Goal: Information Seeking & Learning: Learn about a topic

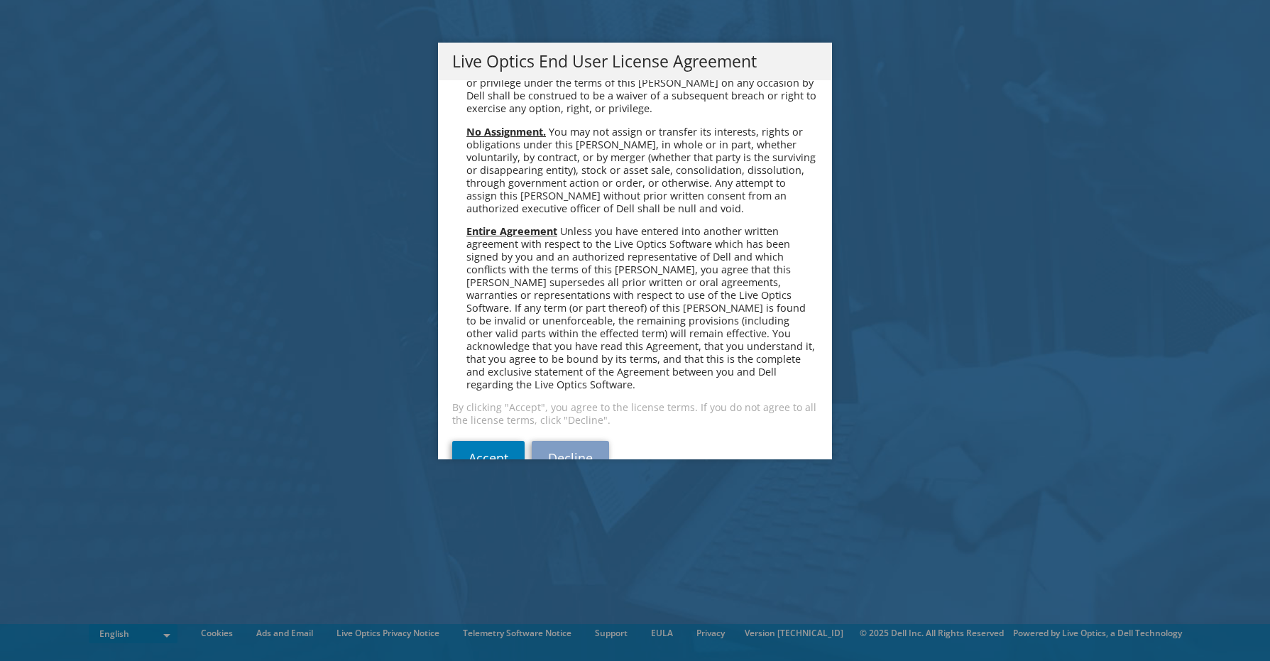
scroll to position [5369, 0]
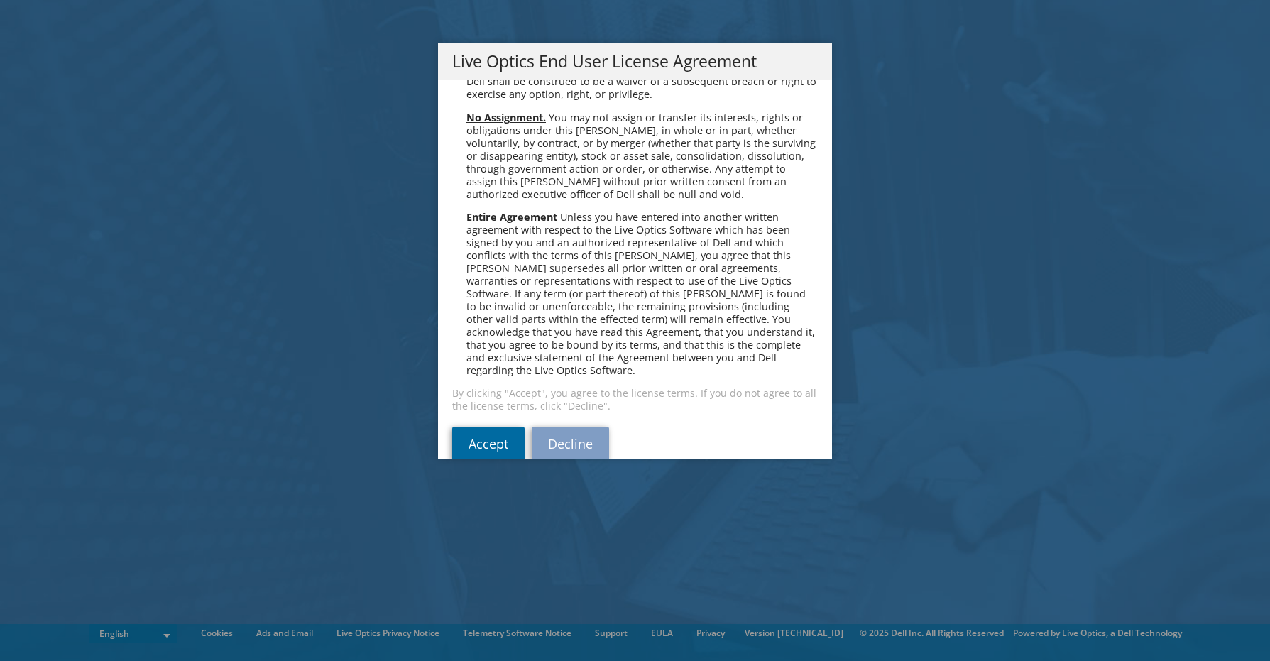
click at [494, 427] on link "Accept" at bounding box center [488, 444] width 72 height 34
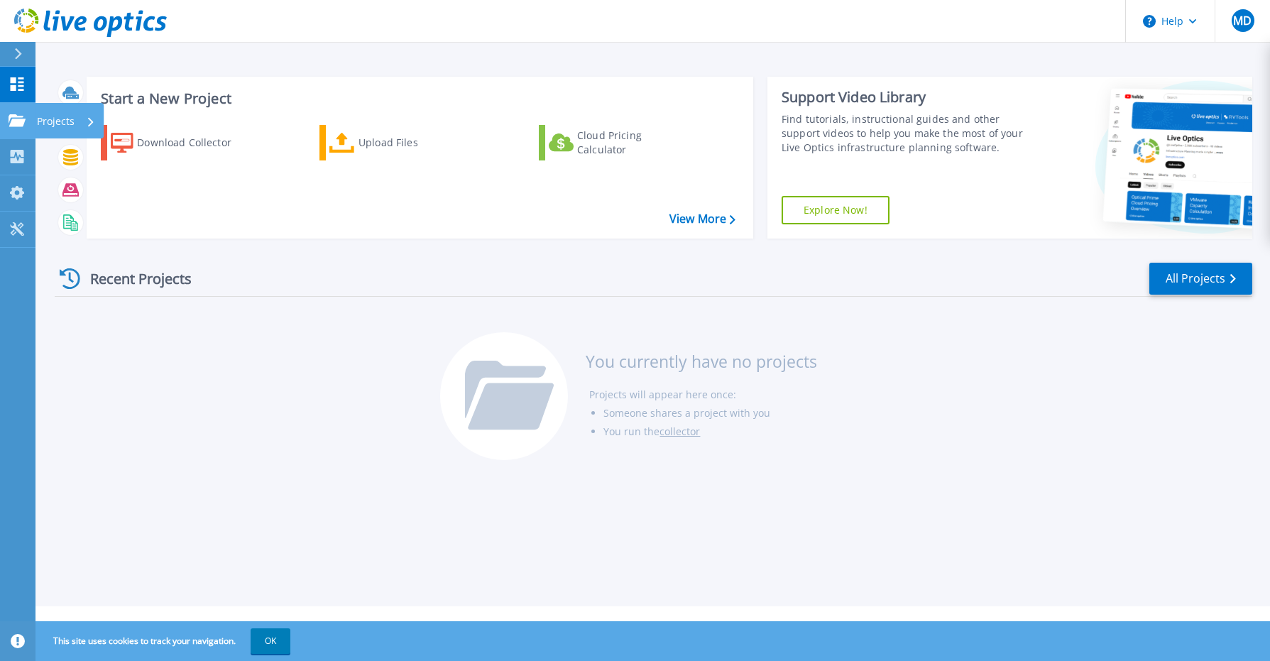
click at [59, 117] on p "Projects" at bounding box center [56, 121] width 38 height 37
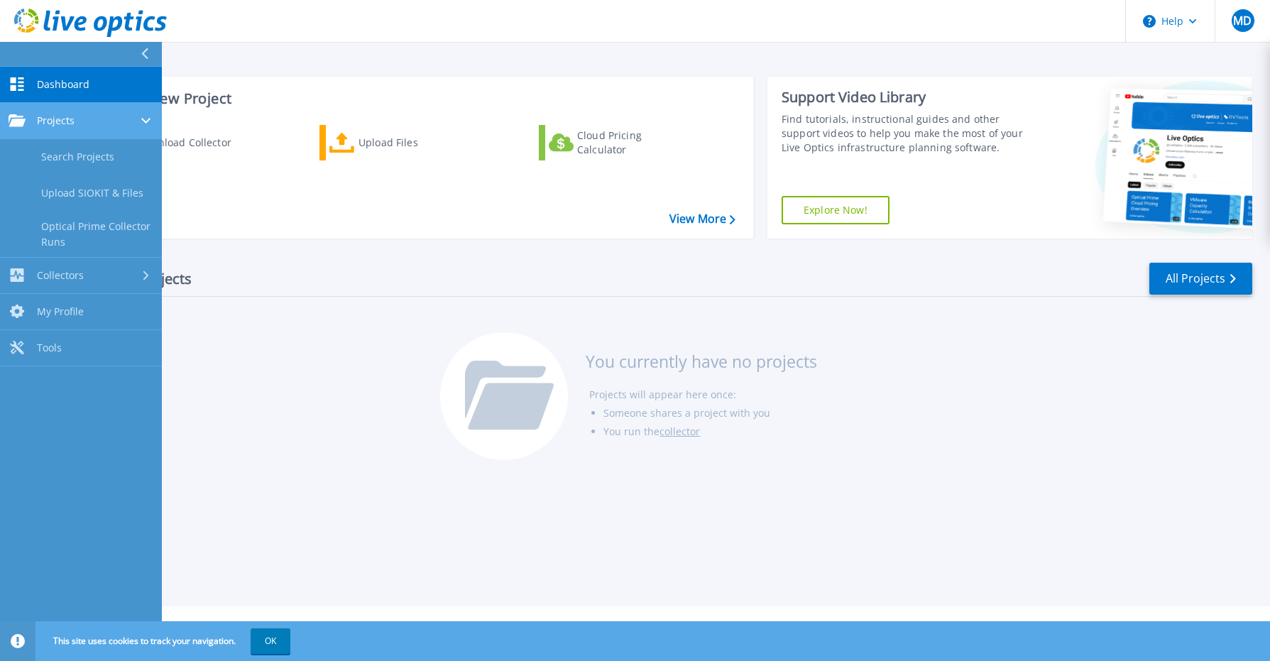
click at [109, 113] on link "Projects Projects" at bounding box center [81, 121] width 162 height 36
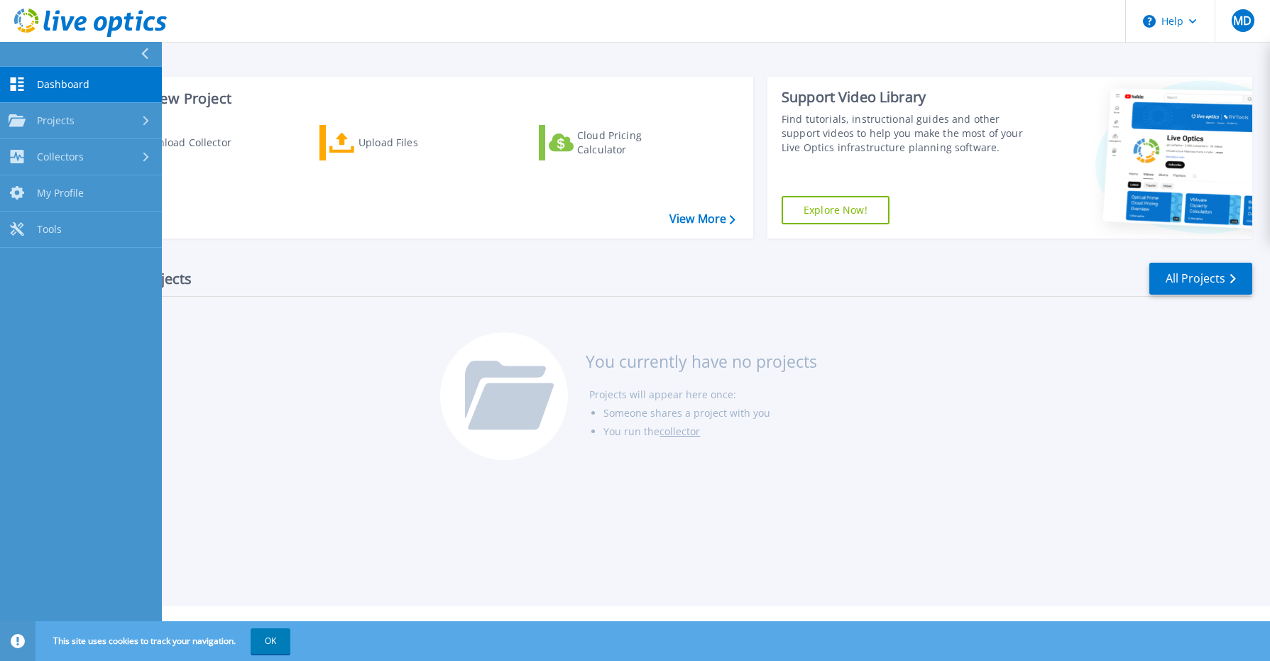
click at [396, 337] on div "Recent Projects All Projects You currently have no projects Projects will appea…" at bounding box center [654, 362] width 1198 height 224
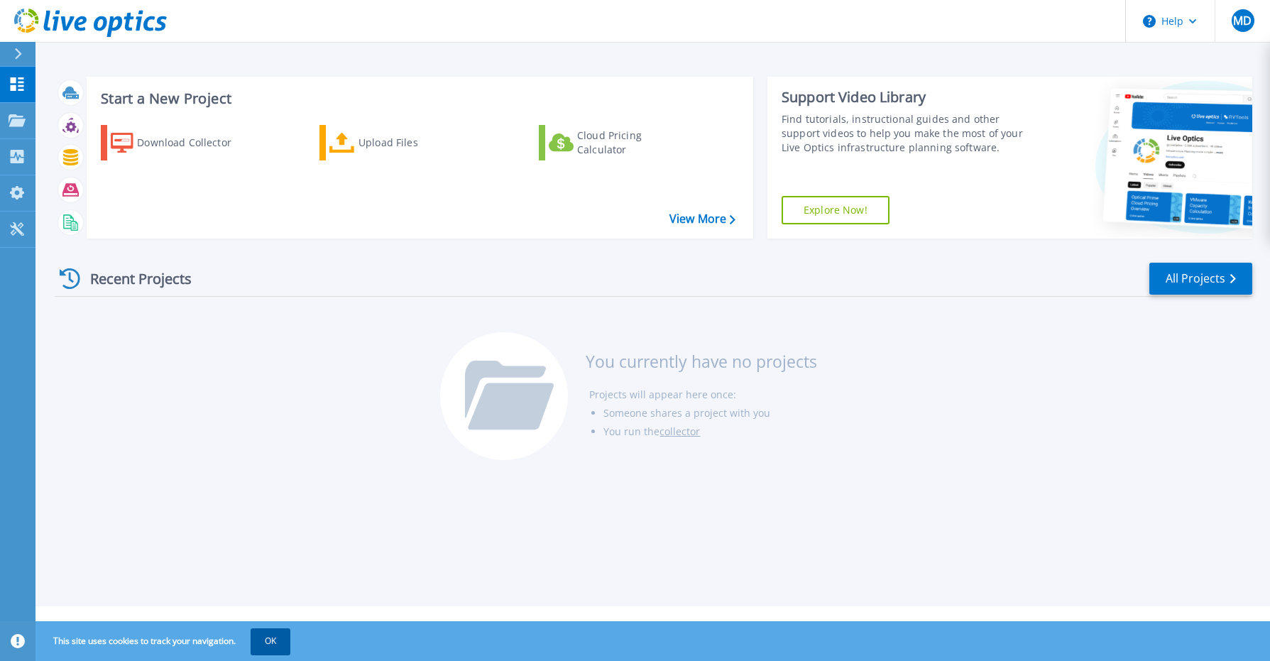
click at [274, 640] on button "OK" at bounding box center [271, 641] width 40 height 26
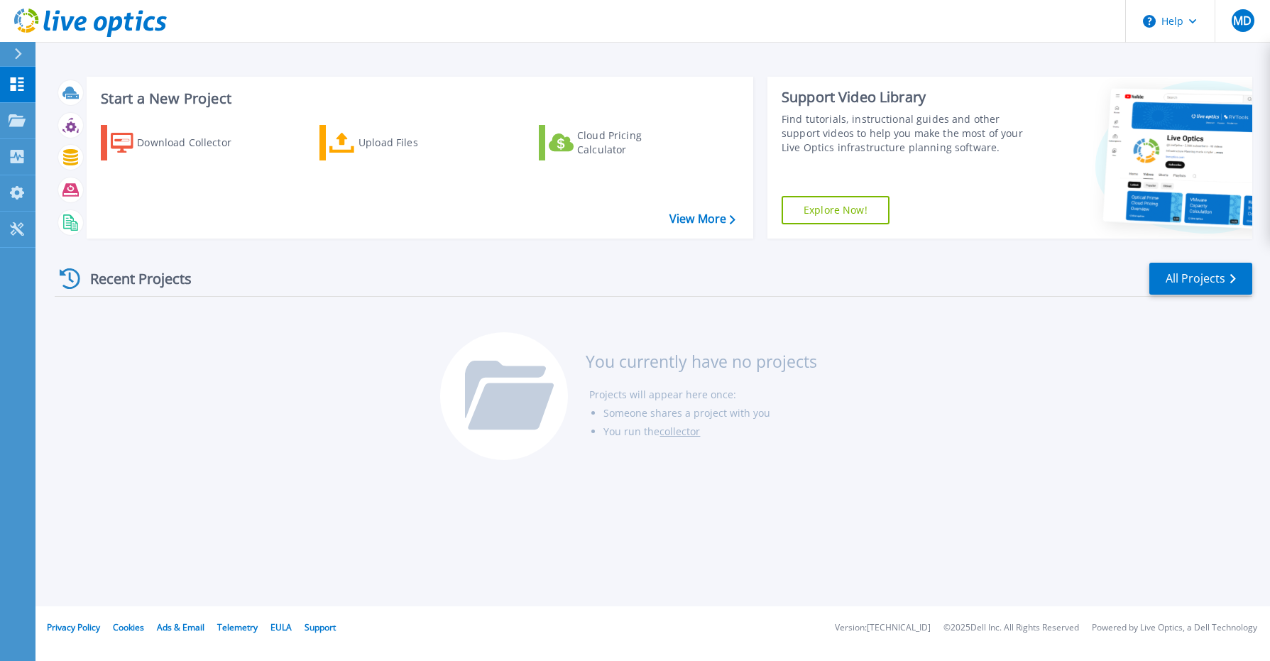
click at [882, 504] on div "Start a New Project Download Collector Upload Files Cloud Pricing Calculator Vi…" at bounding box center [652, 303] width 1235 height 606
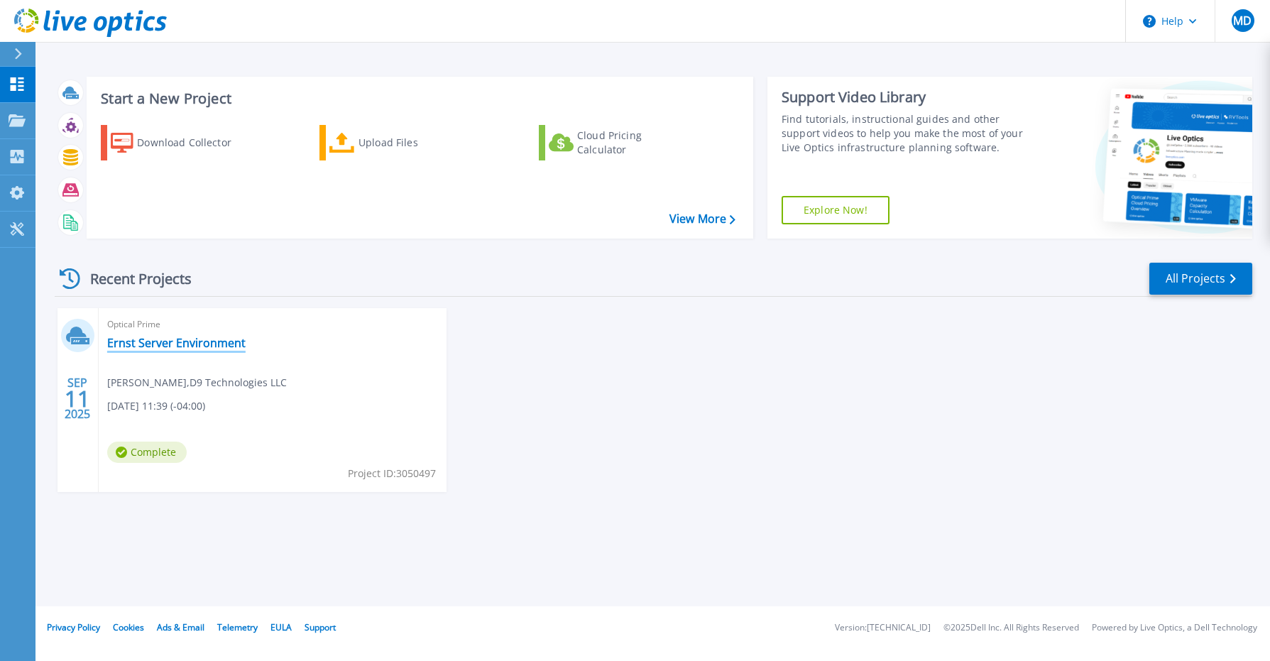
click at [170, 347] on link "Ernst Server Environment" at bounding box center [176, 343] width 138 height 14
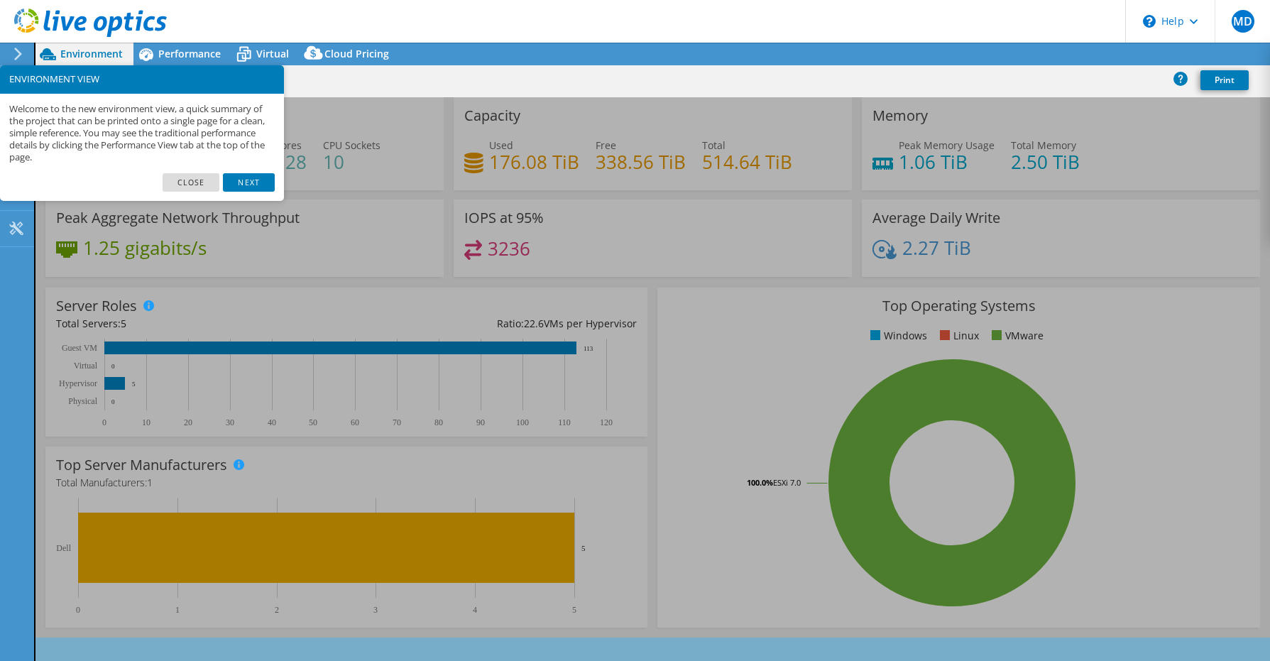
select select "USEast"
select select "USD"
click at [253, 182] on link "Next" at bounding box center [248, 182] width 51 height 18
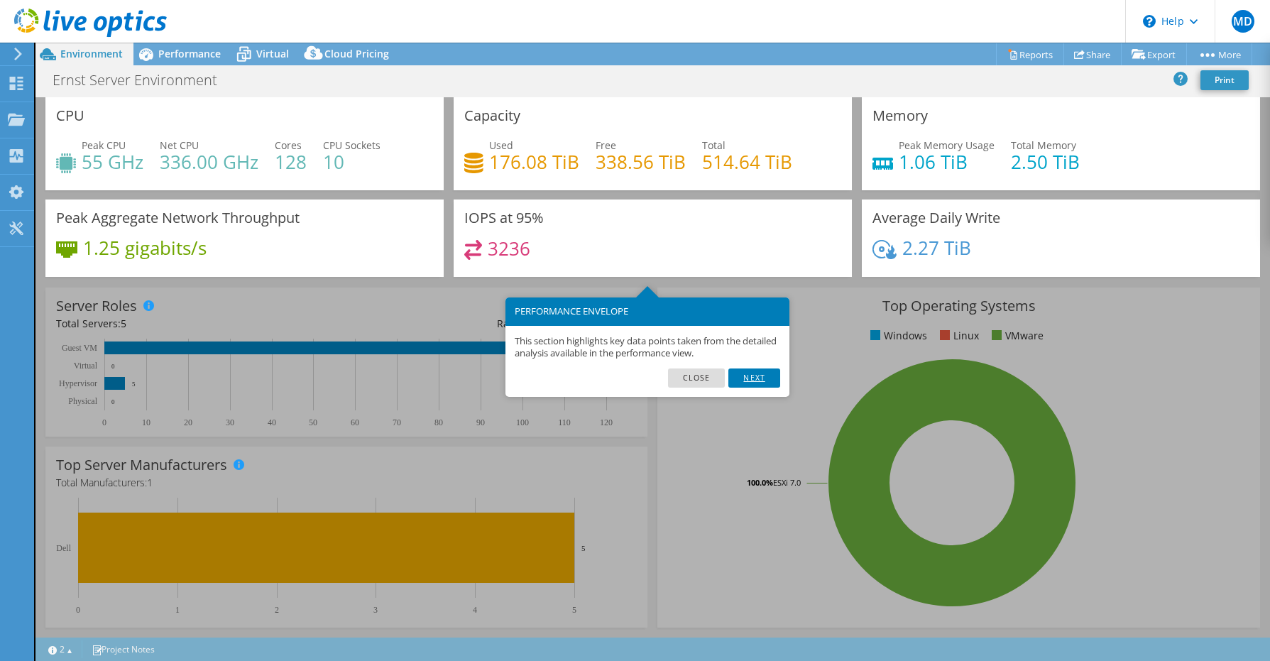
click at [756, 378] on link "Next" at bounding box center [753, 377] width 51 height 18
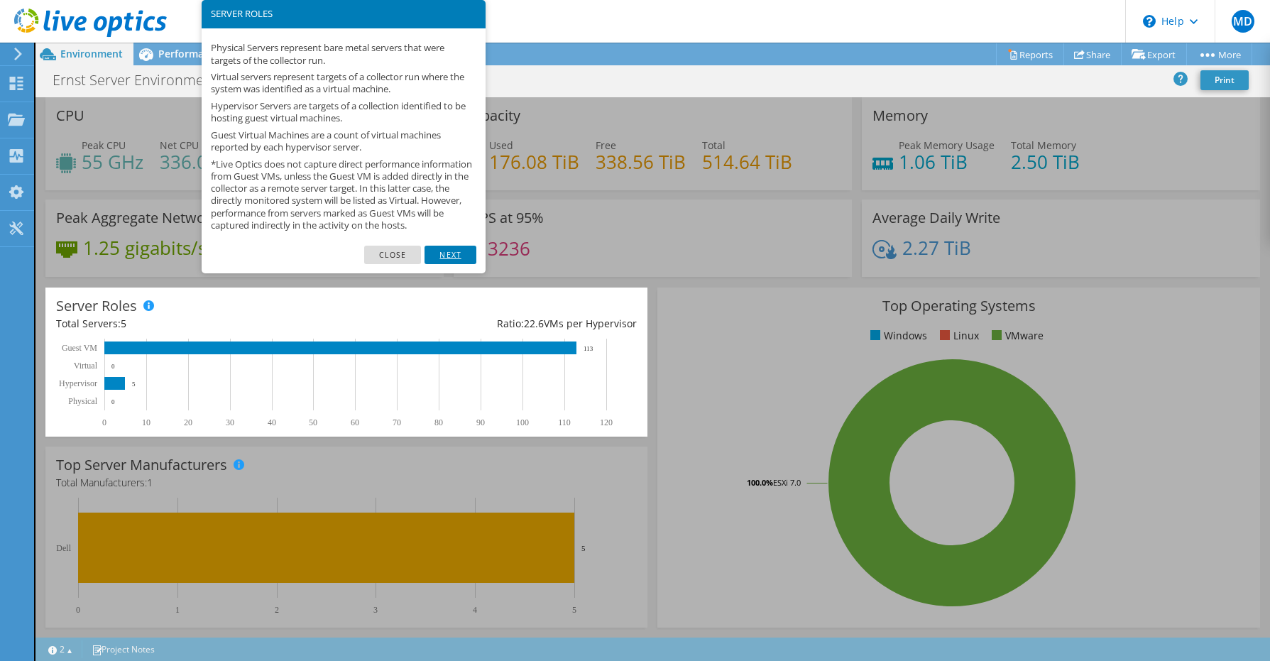
click at [457, 264] on link "Next" at bounding box center [450, 255] width 51 height 18
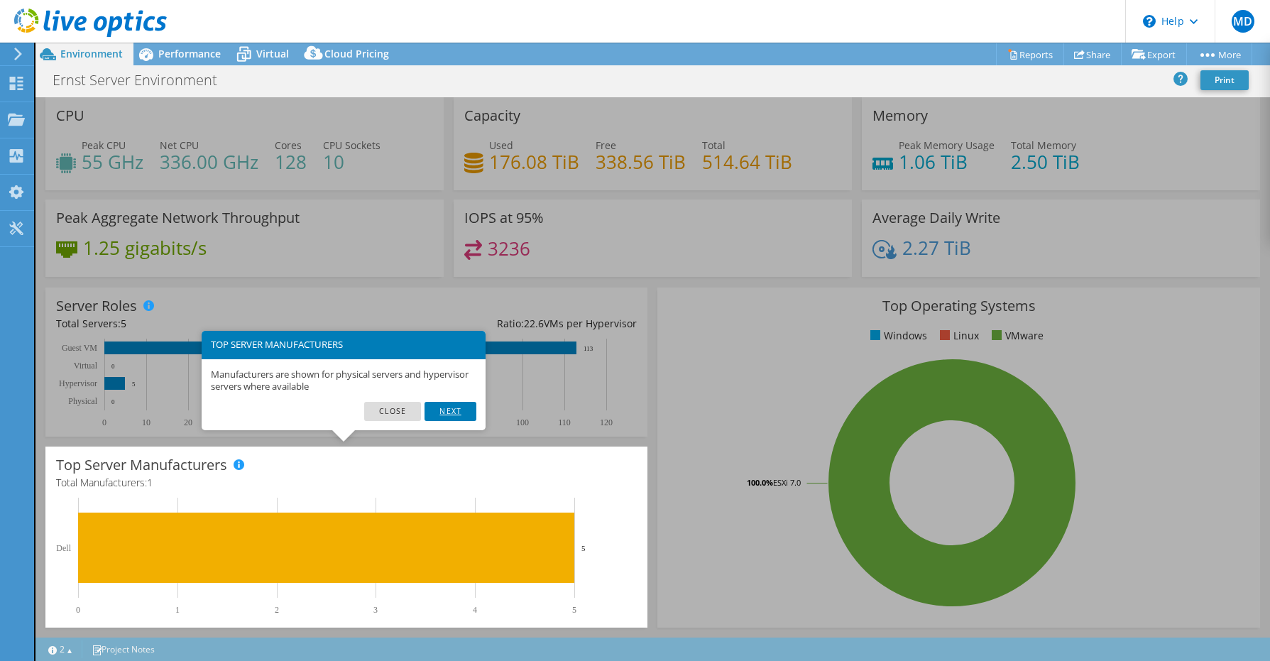
click at [456, 408] on link "Next" at bounding box center [450, 411] width 51 height 18
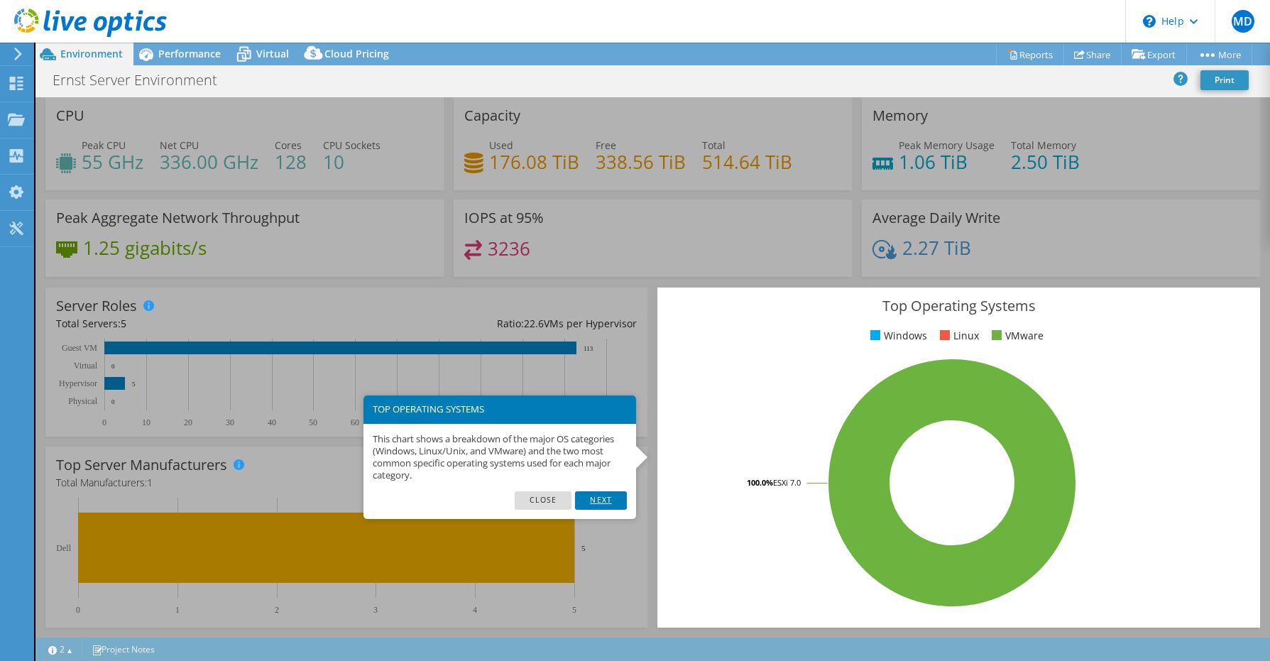
click at [611, 497] on link "Next" at bounding box center [600, 500] width 51 height 18
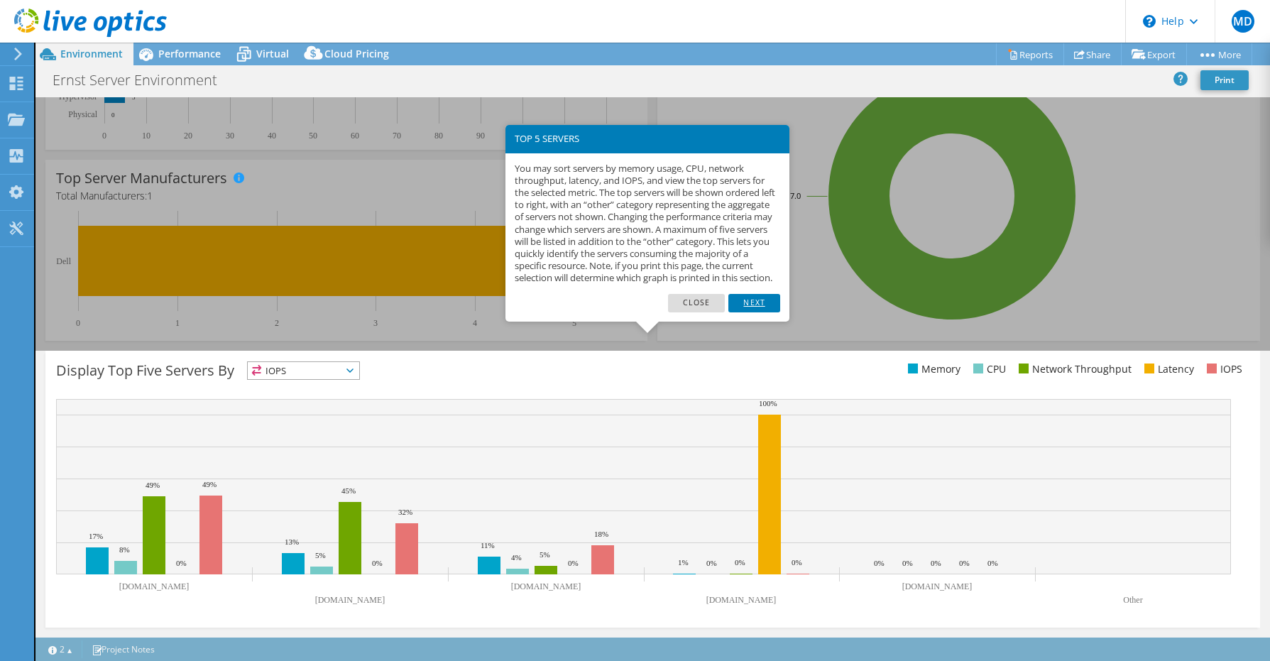
click at [758, 312] on link "Next" at bounding box center [753, 303] width 51 height 18
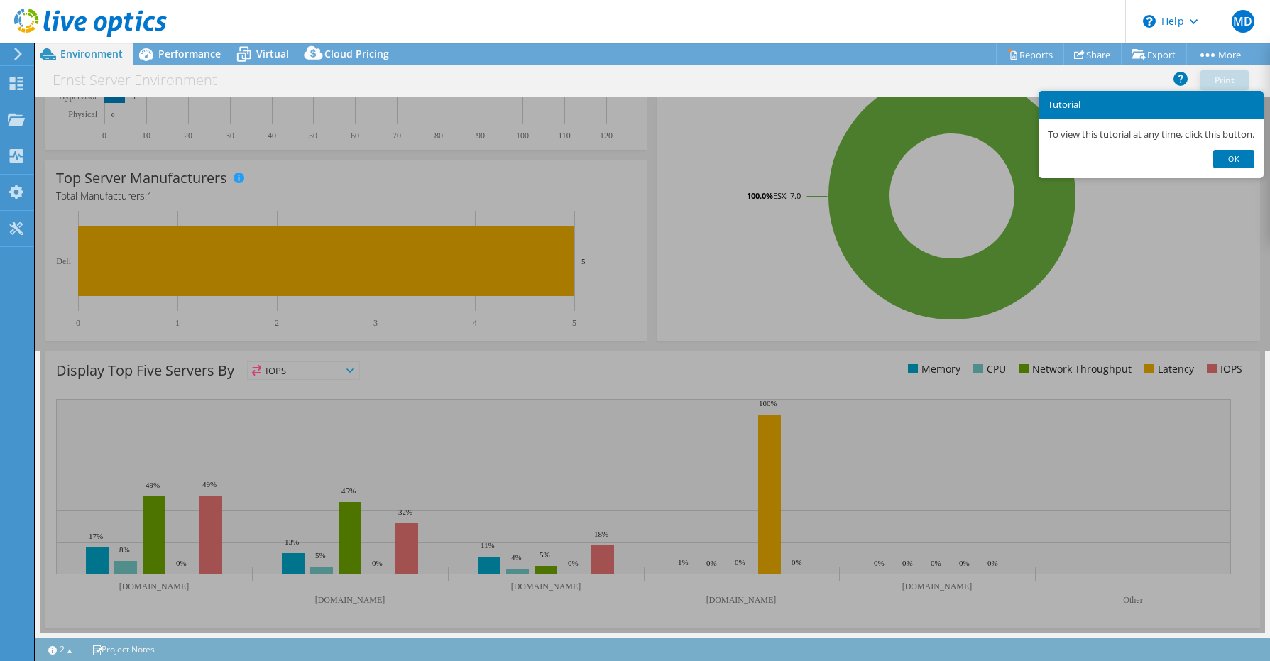
click at [1238, 157] on link "Ok" at bounding box center [1233, 159] width 41 height 18
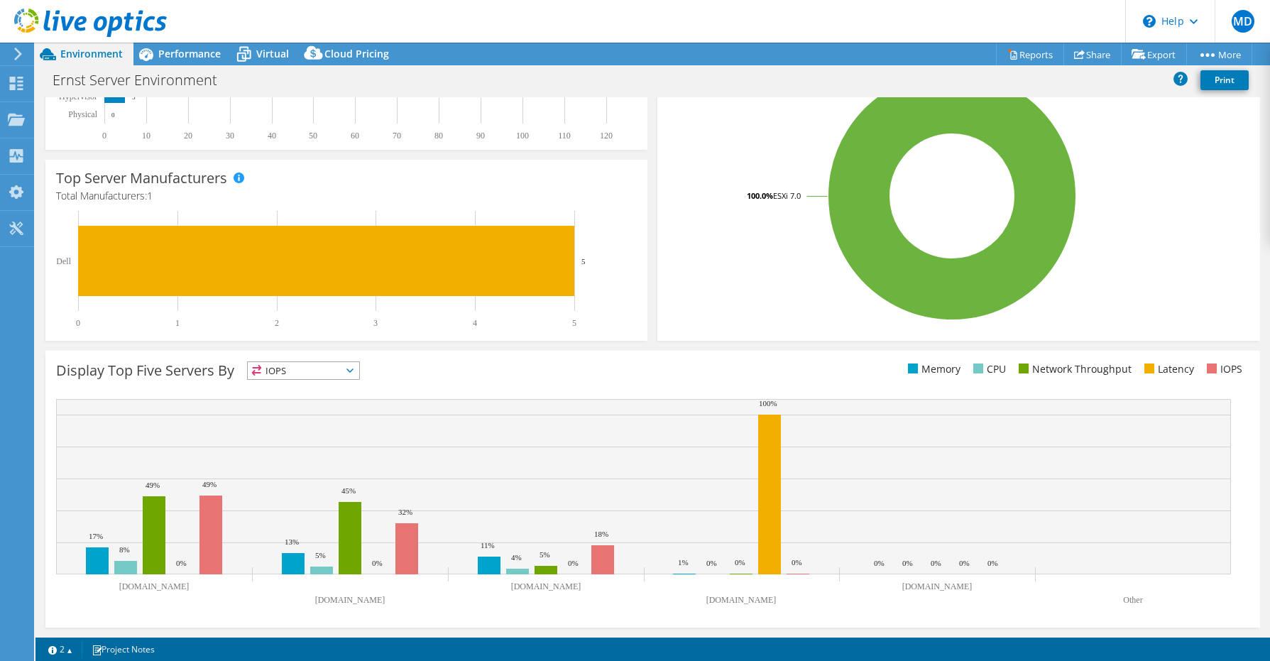
scroll to position [0, 0]
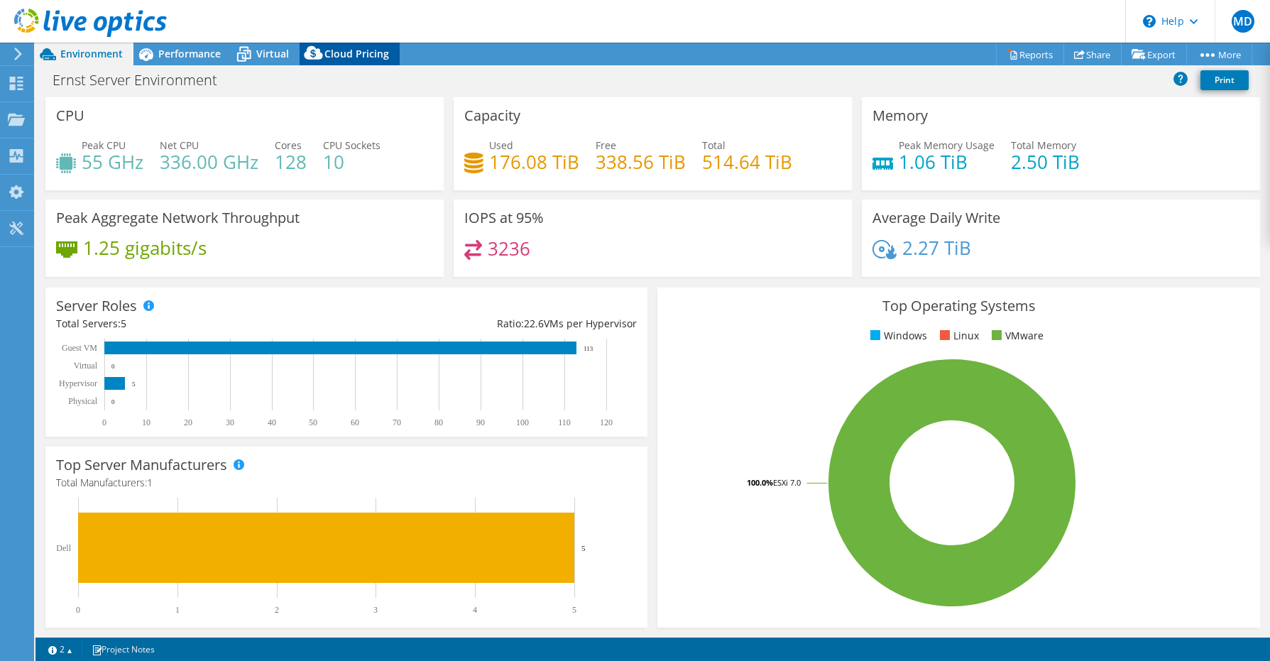
click at [330, 53] on span "Cloud Pricing" at bounding box center [356, 53] width 65 height 13
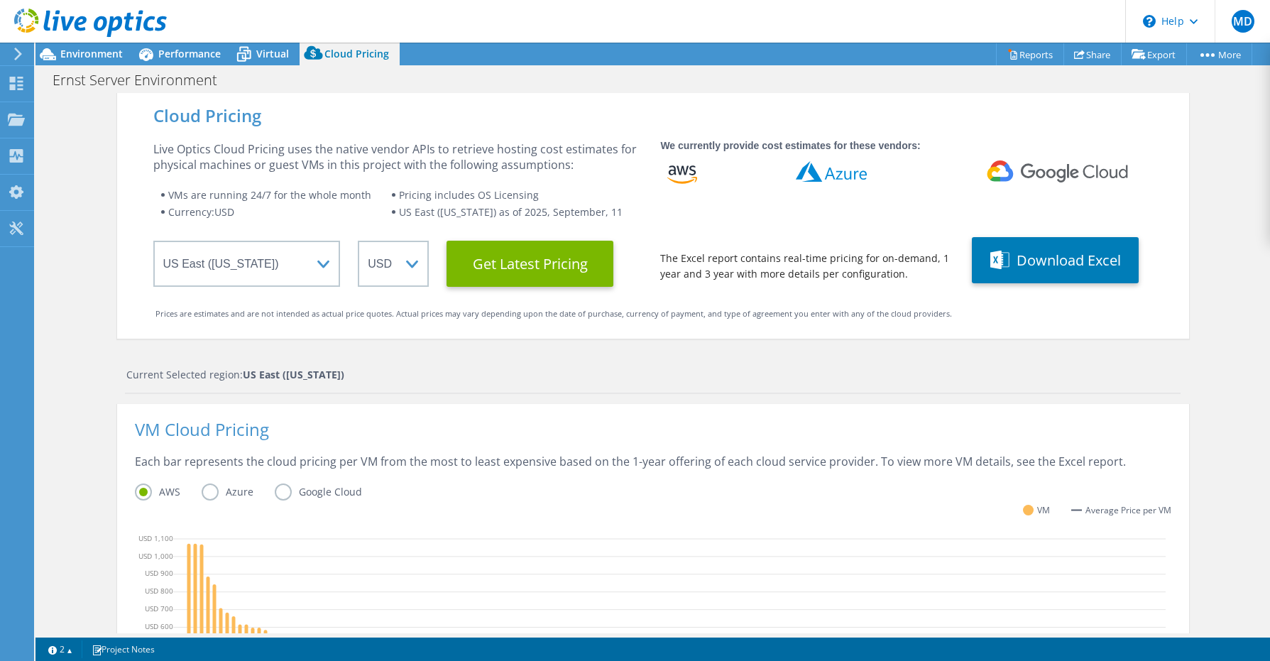
click at [16, 51] on icon at bounding box center [18, 54] width 11 height 13
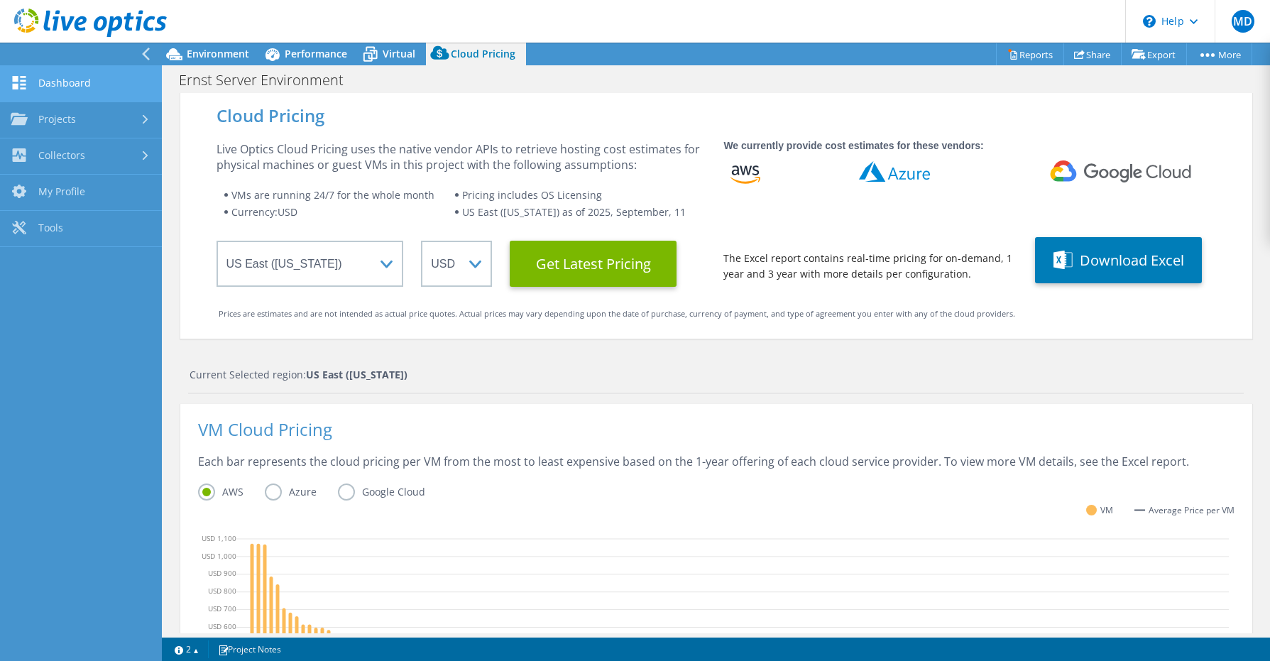
click at [70, 82] on link "Dashboard" at bounding box center [81, 84] width 162 height 36
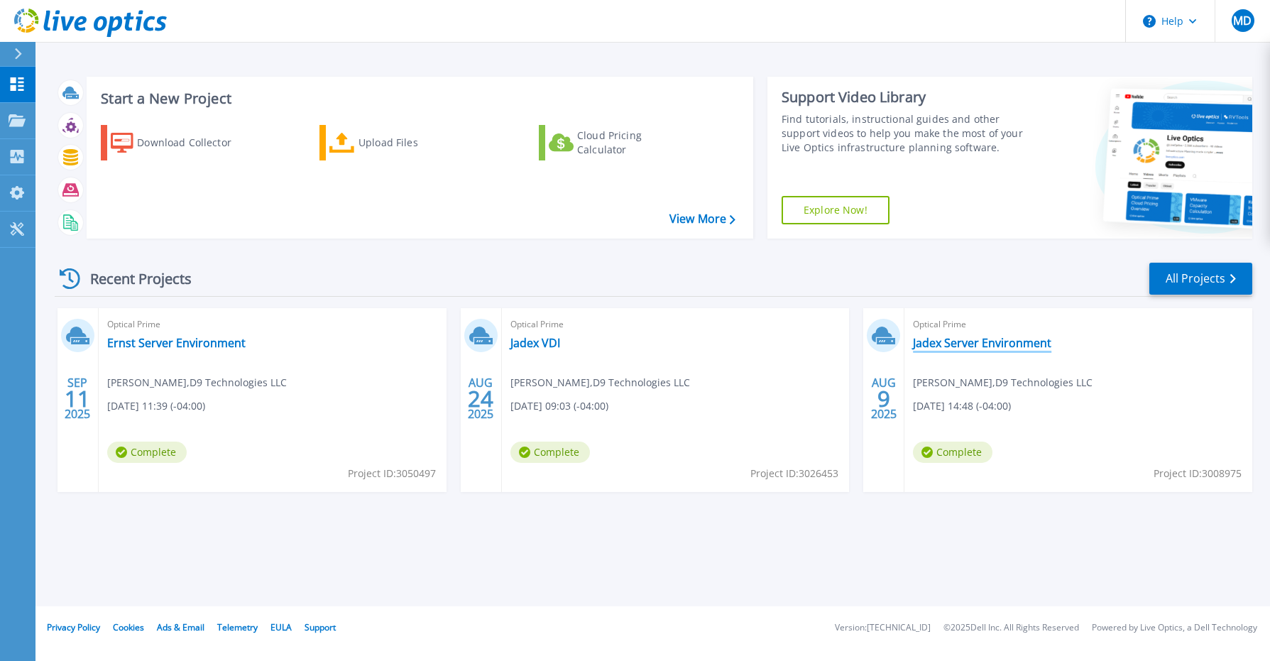
click at [1014, 346] on link "Jadex Server Environment" at bounding box center [982, 343] width 138 height 14
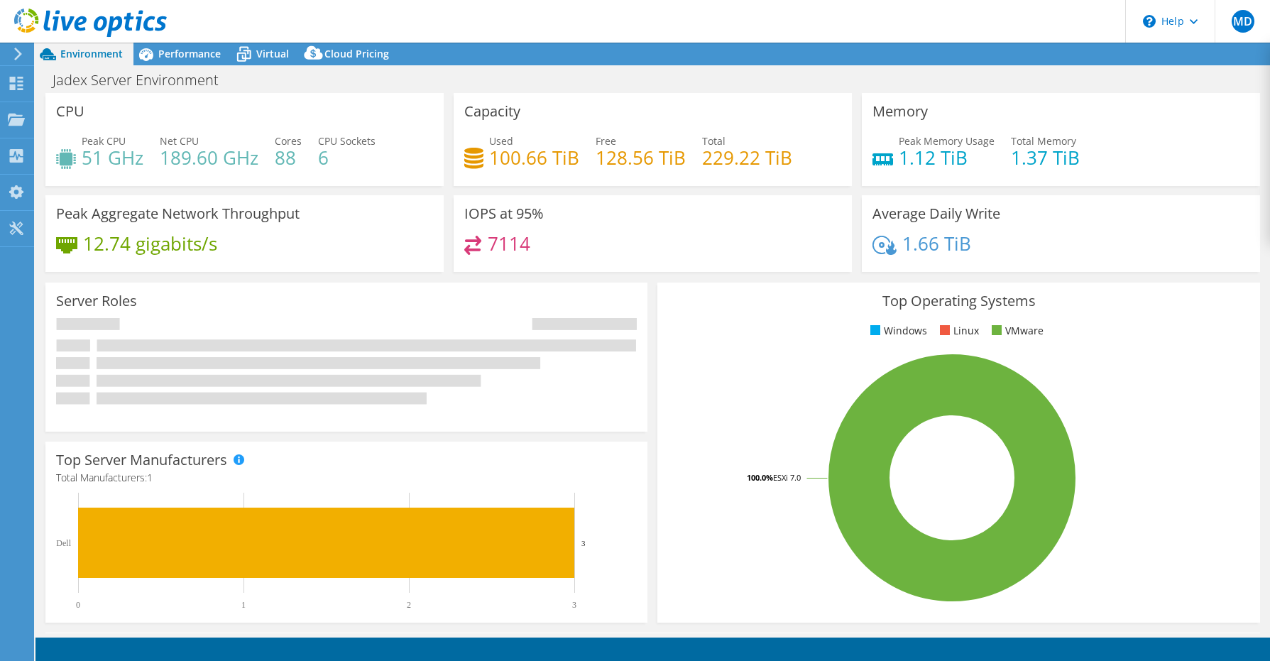
select select "USEast"
select select "USD"
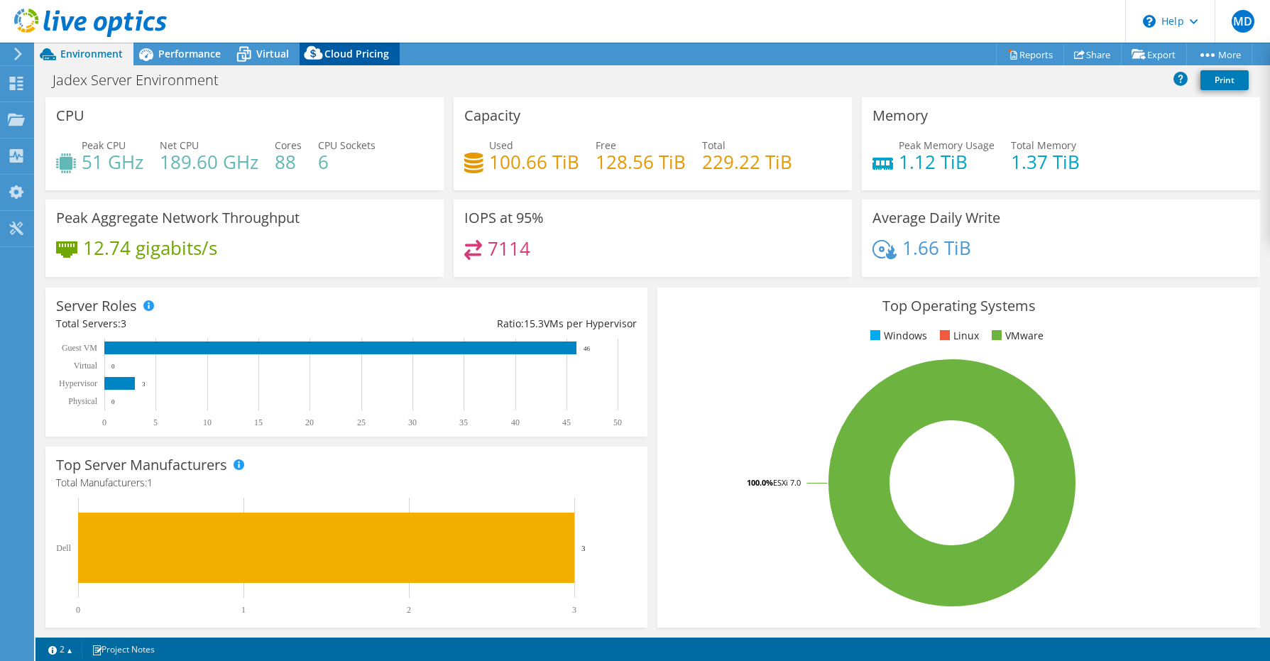
click at [375, 58] on span "Cloud Pricing" at bounding box center [356, 53] width 65 height 13
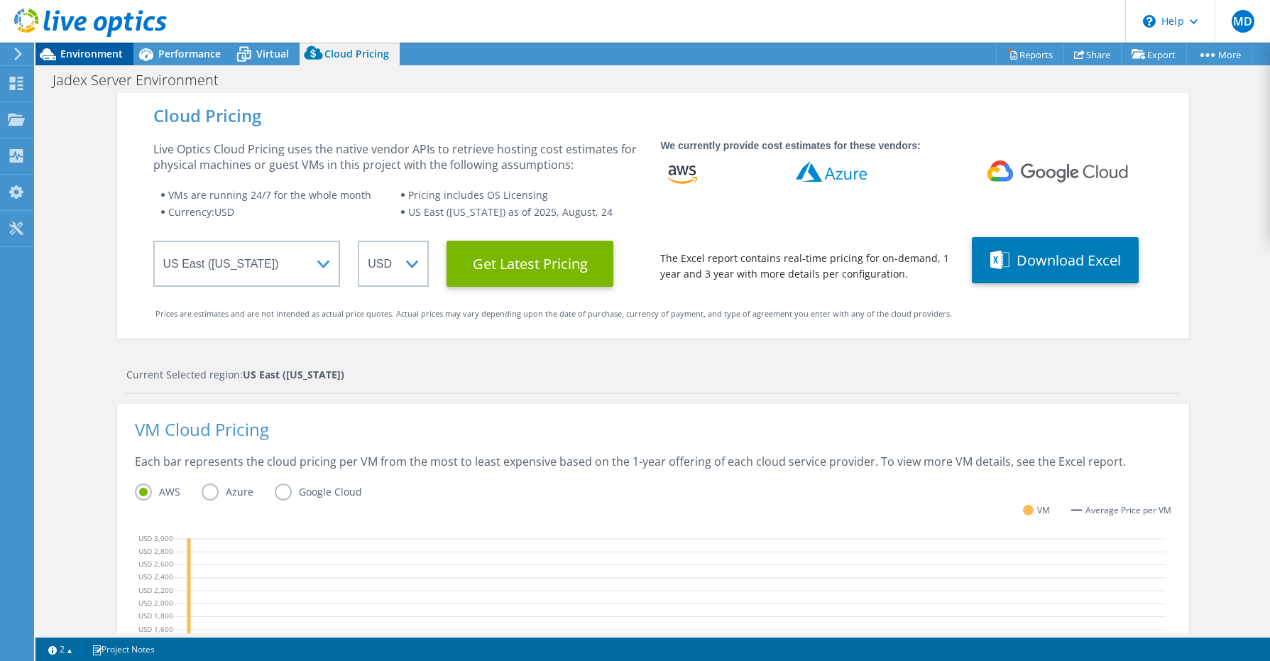
click at [92, 58] on span "Environment" at bounding box center [91, 53] width 62 height 13
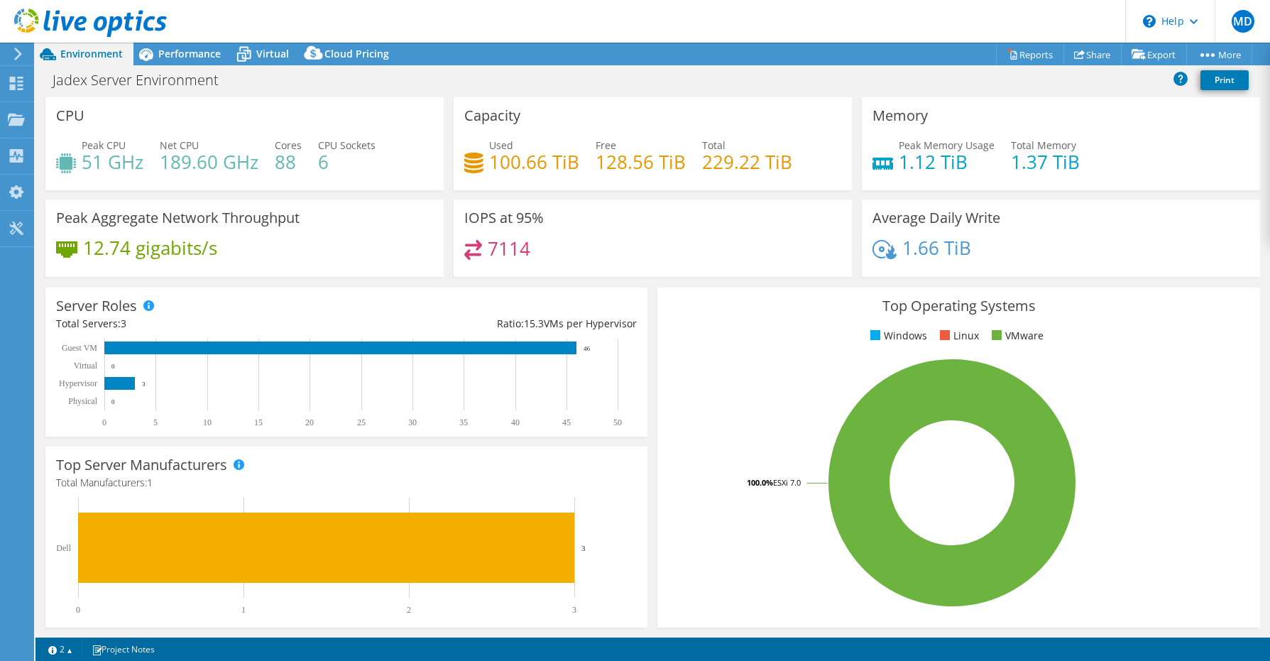
click at [13, 52] on icon at bounding box center [18, 54] width 11 height 13
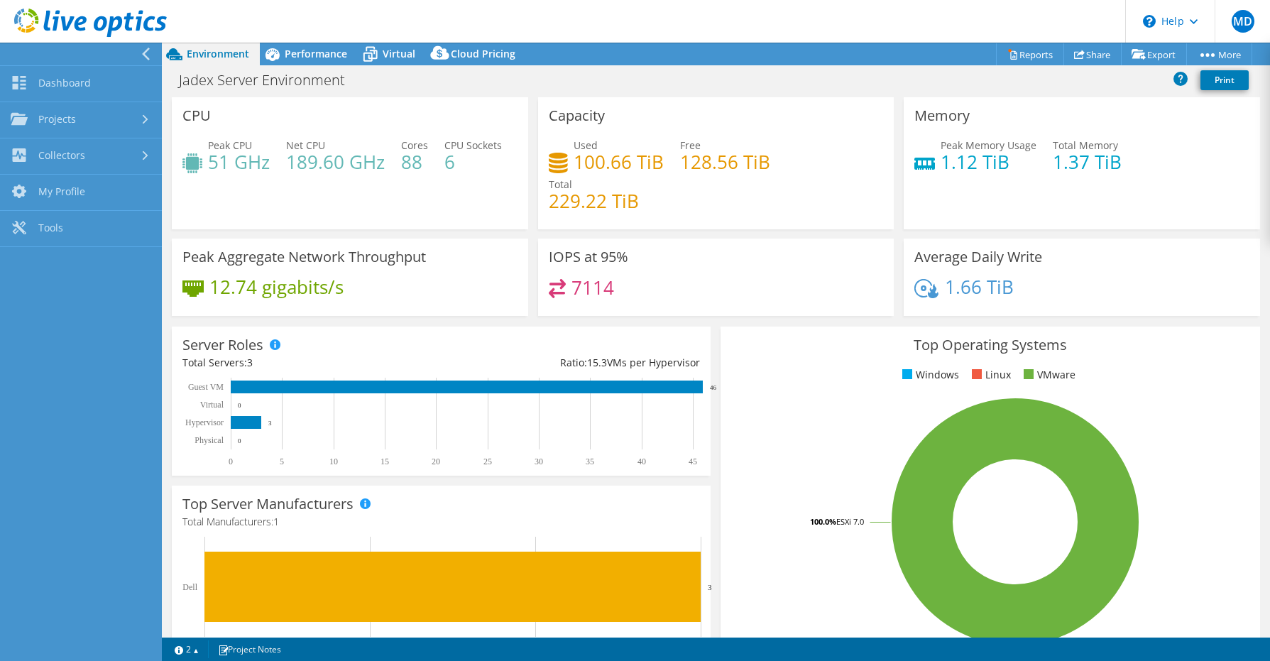
click at [142, 54] on use at bounding box center [146, 54] width 8 height 13
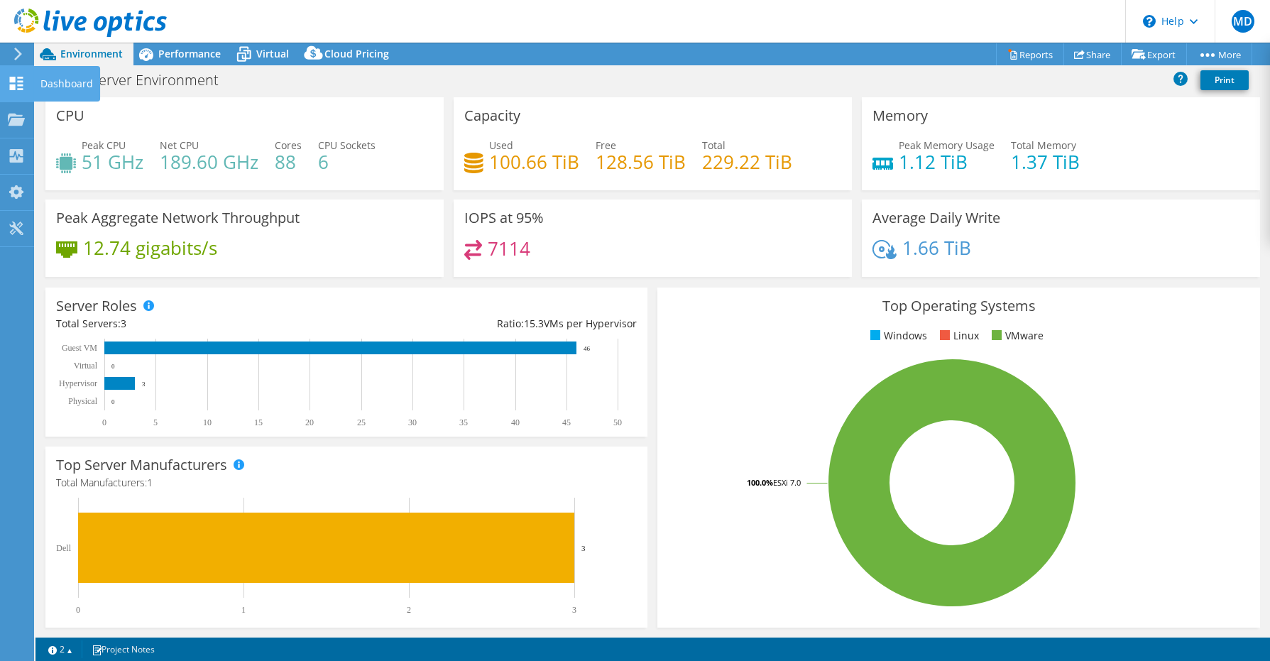
click at [19, 82] on icon at bounding box center [16, 83] width 17 height 13
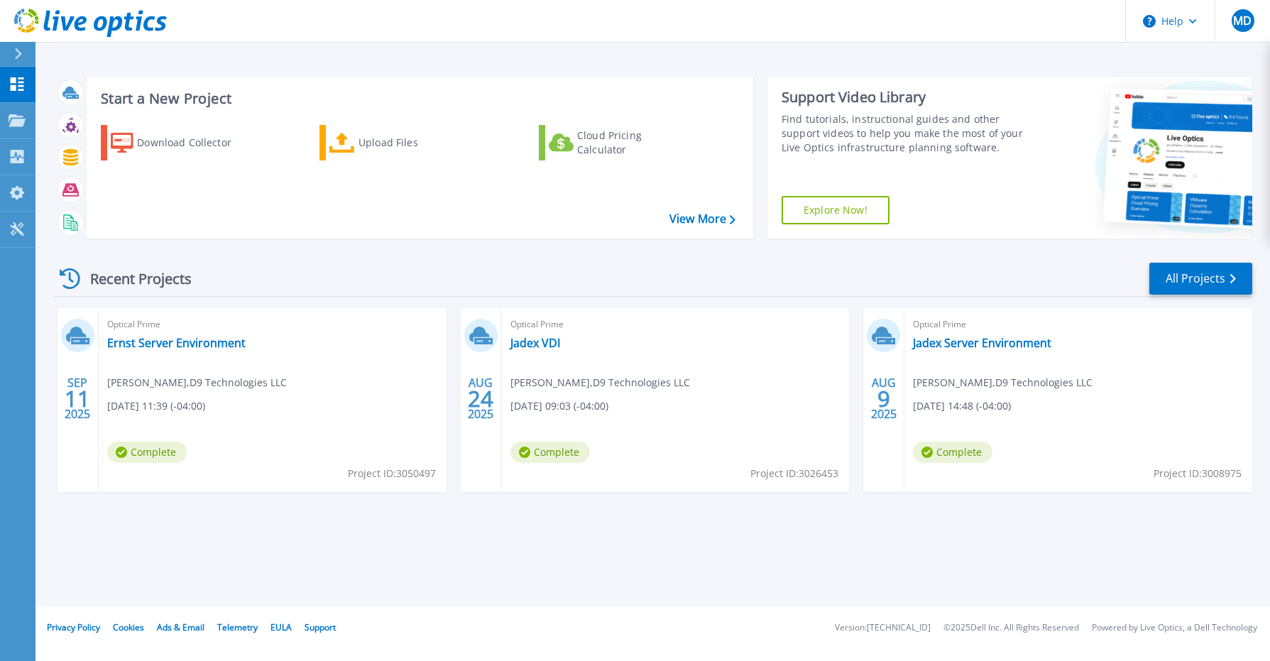
click at [493, 530] on div "Recent Projects All Projects SEP 11 2025 Optical Prime Ernst Server Environment…" at bounding box center [654, 391] width 1198 height 282
click at [229, 343] on link "Ernst Server Environment" at bounding box center [176, 343] width 138 height 14
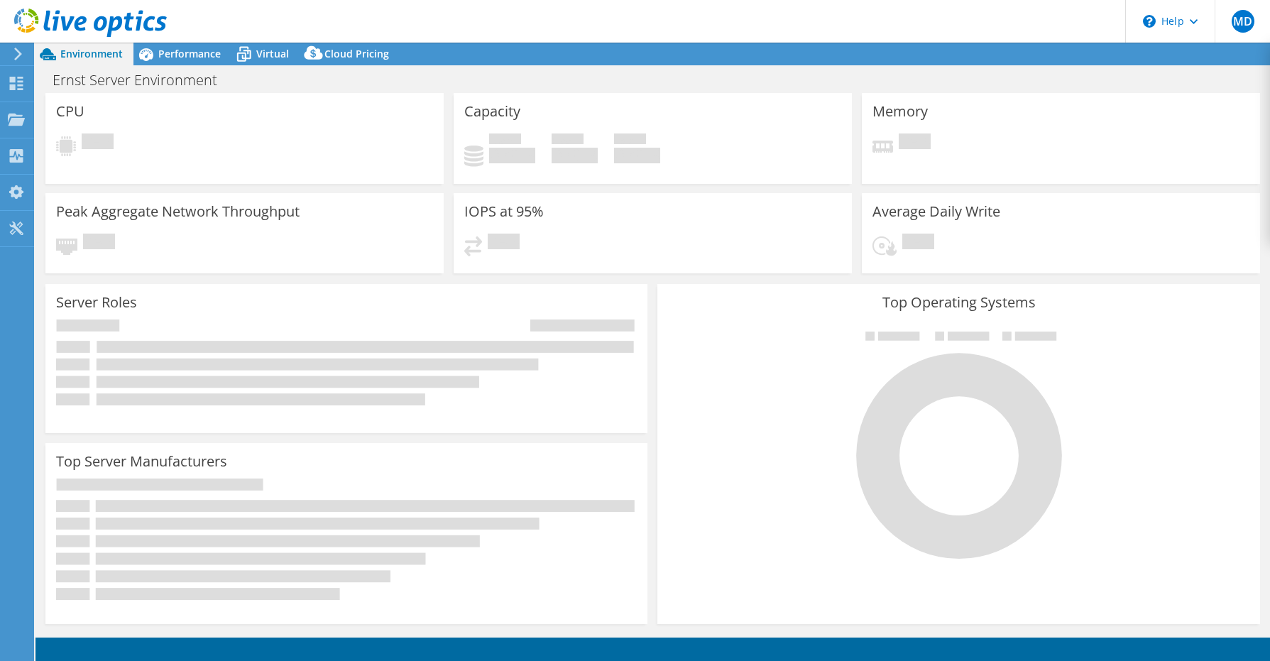
select select "USD"
select select "USEast"
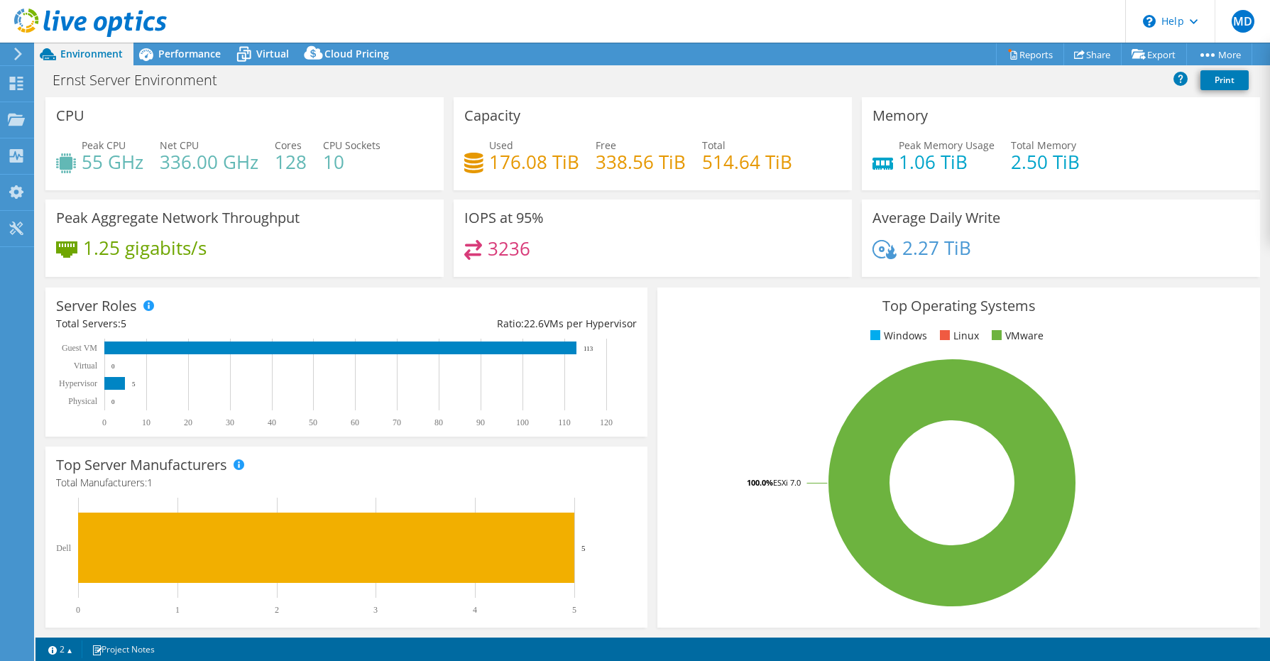
drag, startPoint x: 521, startPoint y: 322, endPoint x: 634, endPoint y: 322, distance: 112.9
click at [634, 322] on div "Server Roles Physical Servers represent bare metal servers that were targets of…" at bounding box center [346, 362] width 602 height 149
click at [642, 335] on div "Server Roles Physical Servers represent bare metal servers that were targets of…" at bounding box center [346, 362] width 612 height 159
click at [374, 53] on span "Cloud Pricing" at bounding box center [356, 53] width 65 height 13
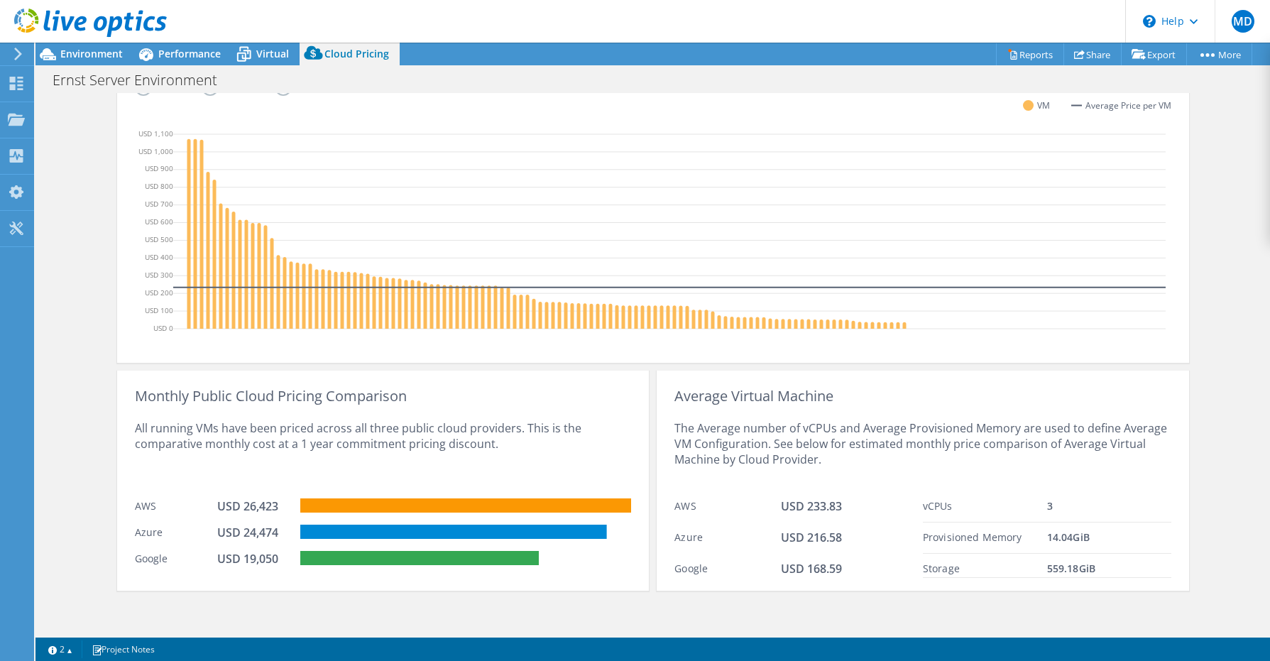
scroll to position [408, 0]
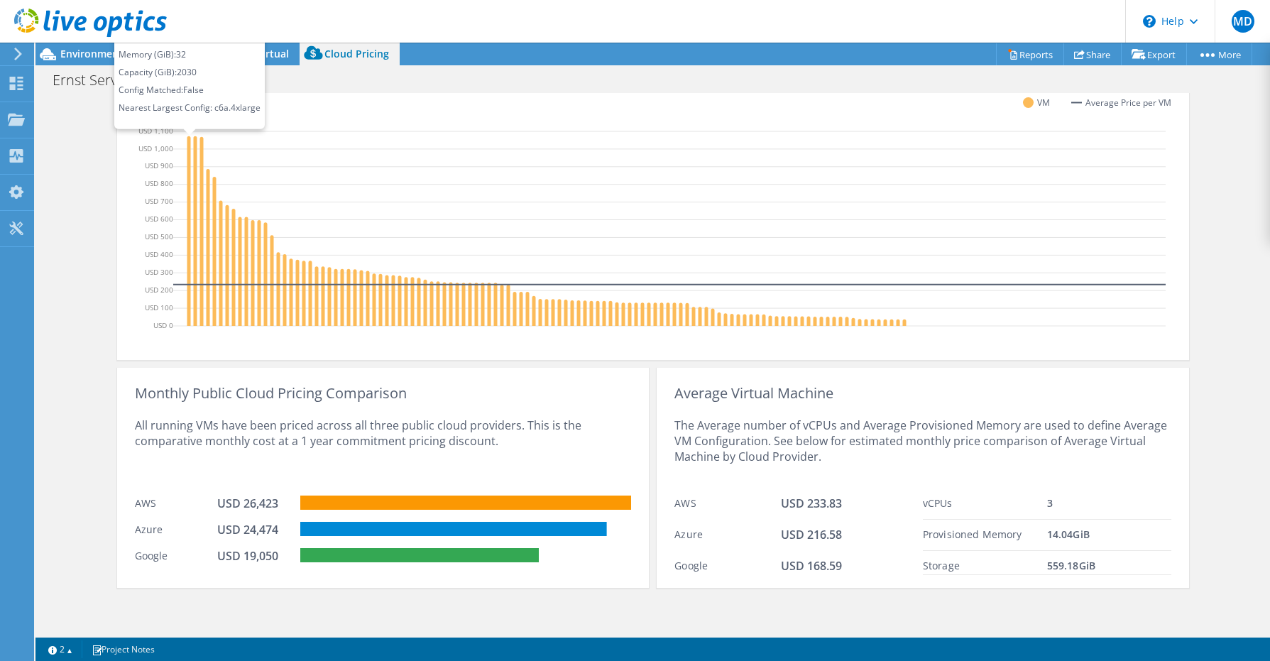
click at [194, 236] on icon at bounding box center [669, 230] width 992 height 213
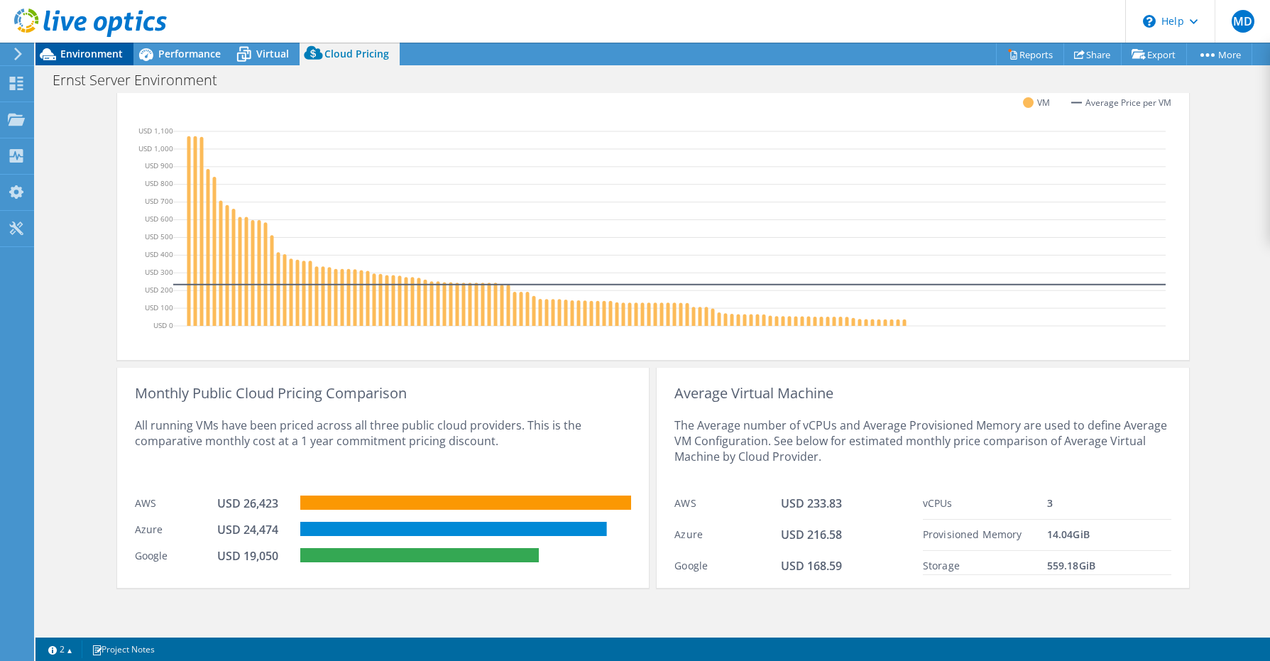
click at [99, 53] on span "Environment" at bounding box center [91, 53] width 62 height 13
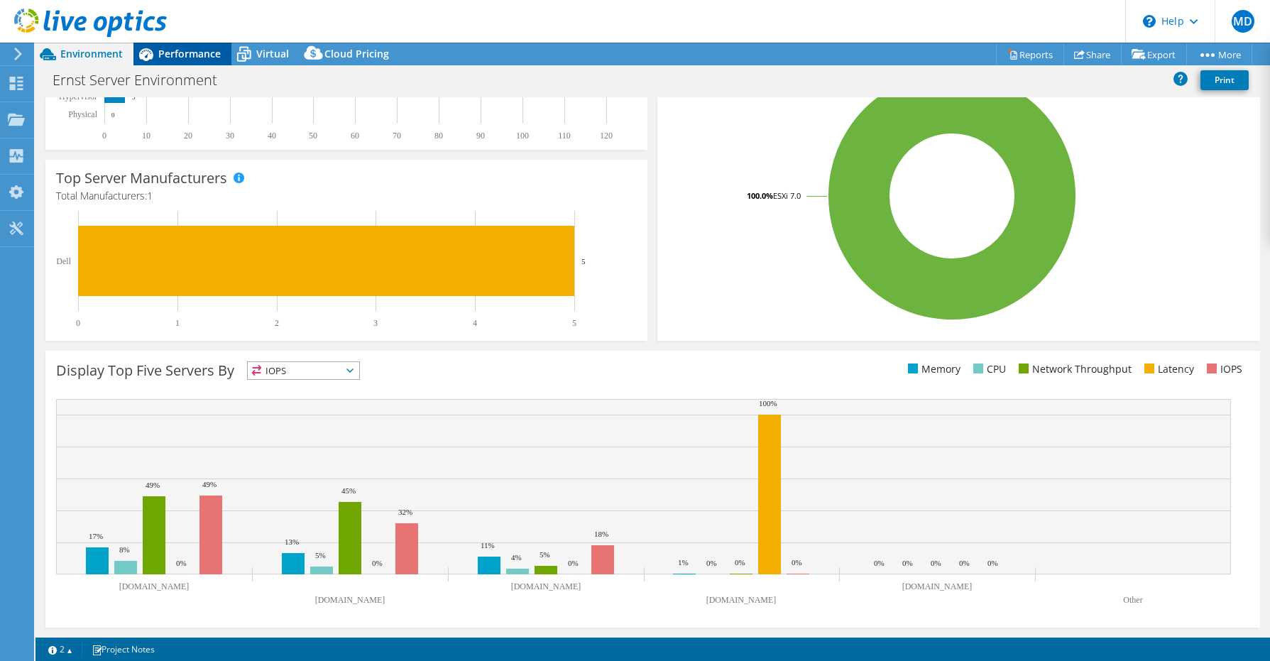
click at [207, 63] on div "Performance" at bounding box center [182, 54] width 98 height 23
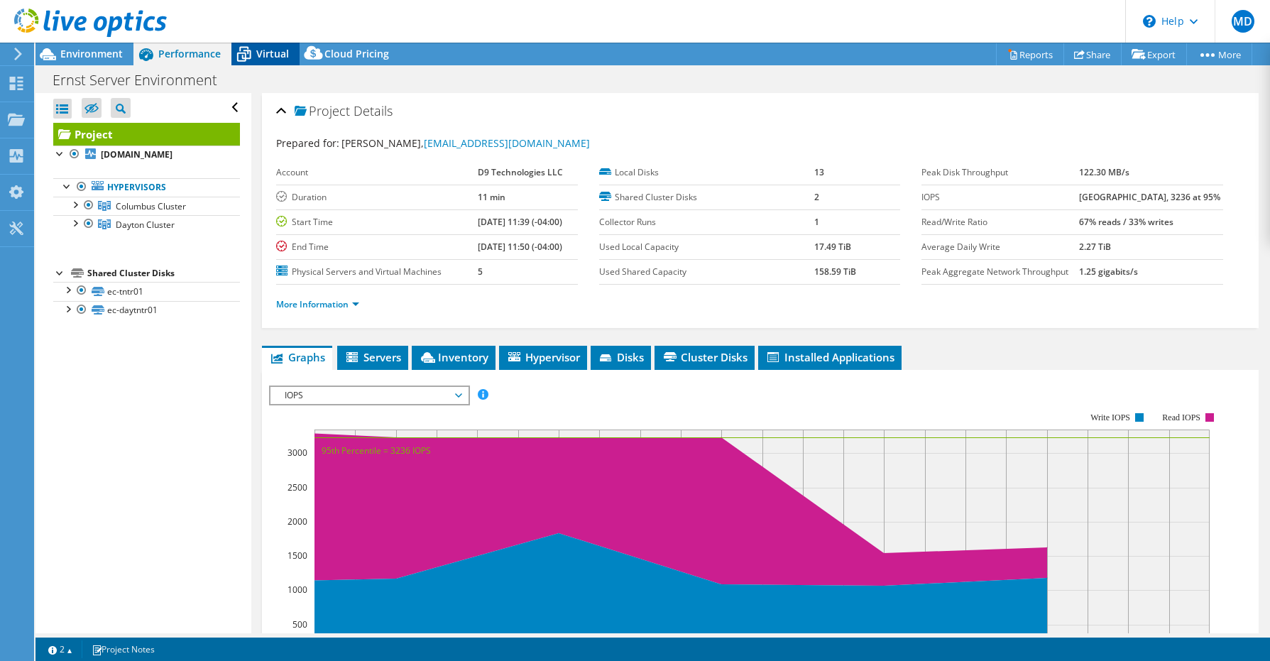
click at [263, 57] on span "Virtual" at bounding box center [272, 53] width 33 height 13
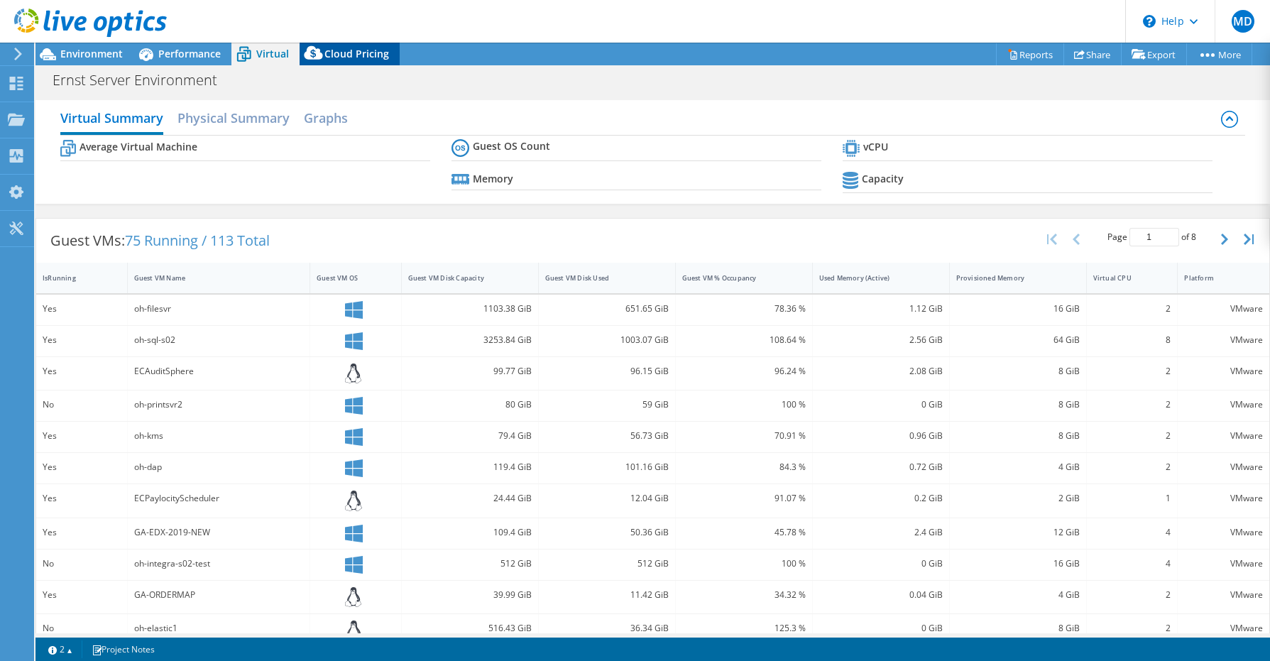
click at [334, 55] on span "Cloud Pricing" at bounding box center [356, 53] width 65 height 13
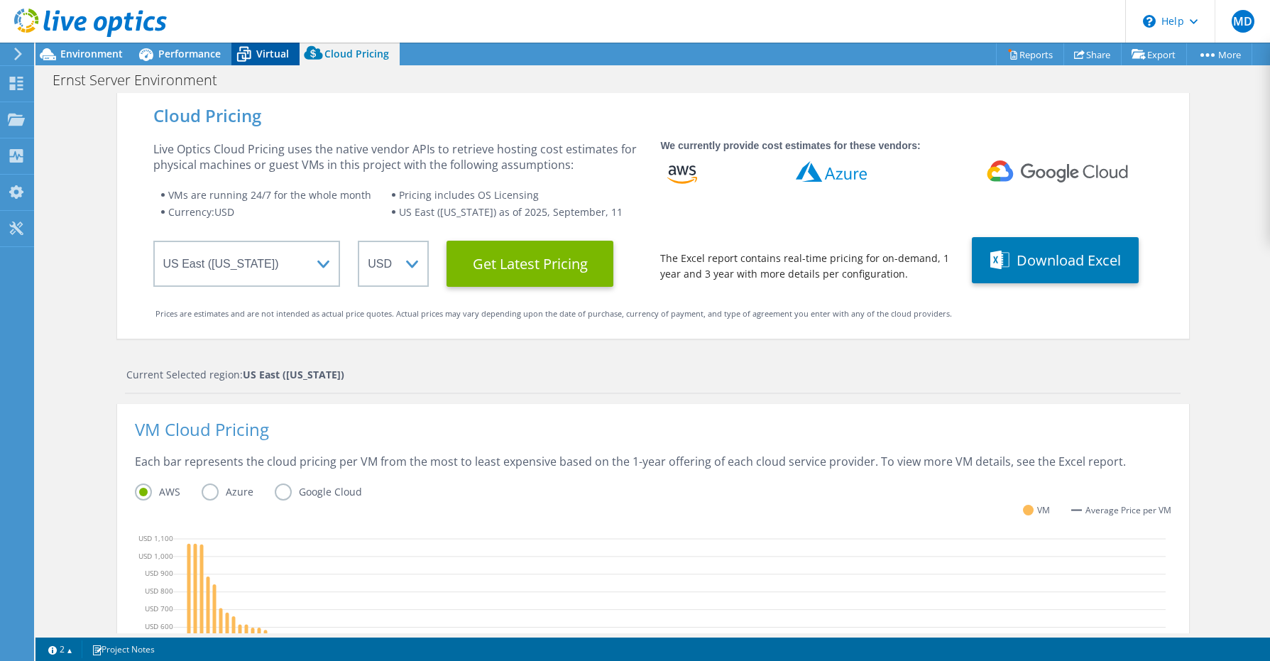
click at [258, 54] on span "Virtual" at bounding box center [272, 53] width 33 height 13
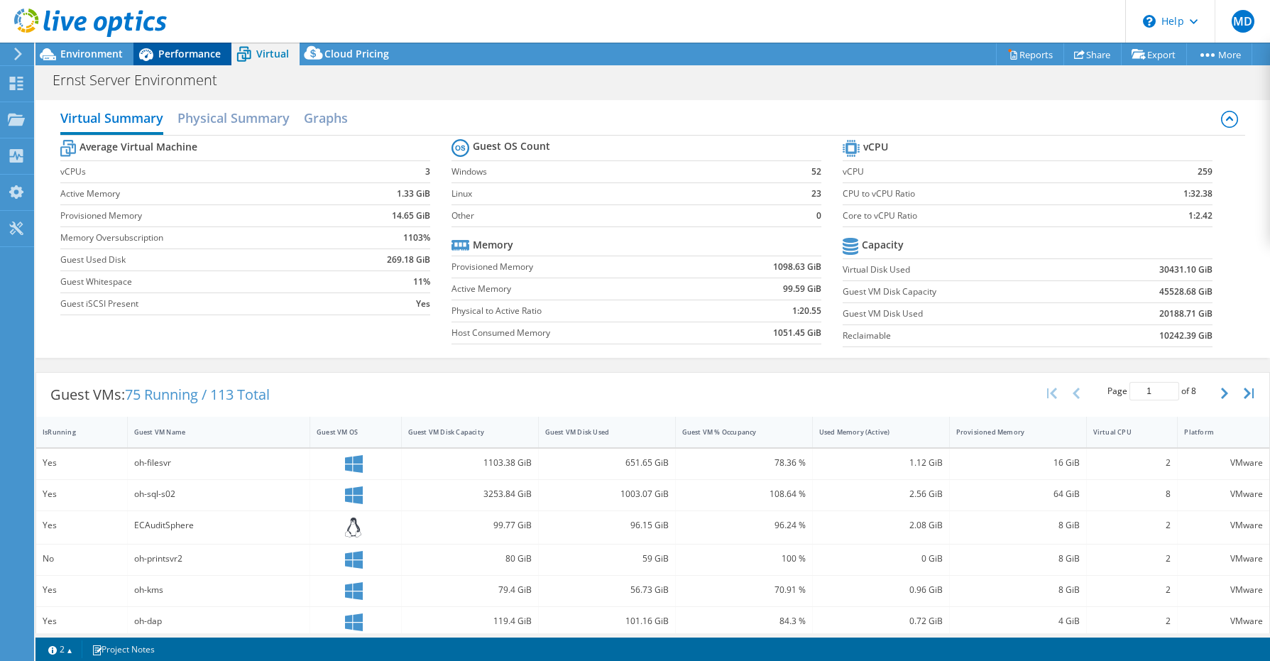
click at [198, 52] on span "Performance" at bounding box center [189, 53] width 62 height 13
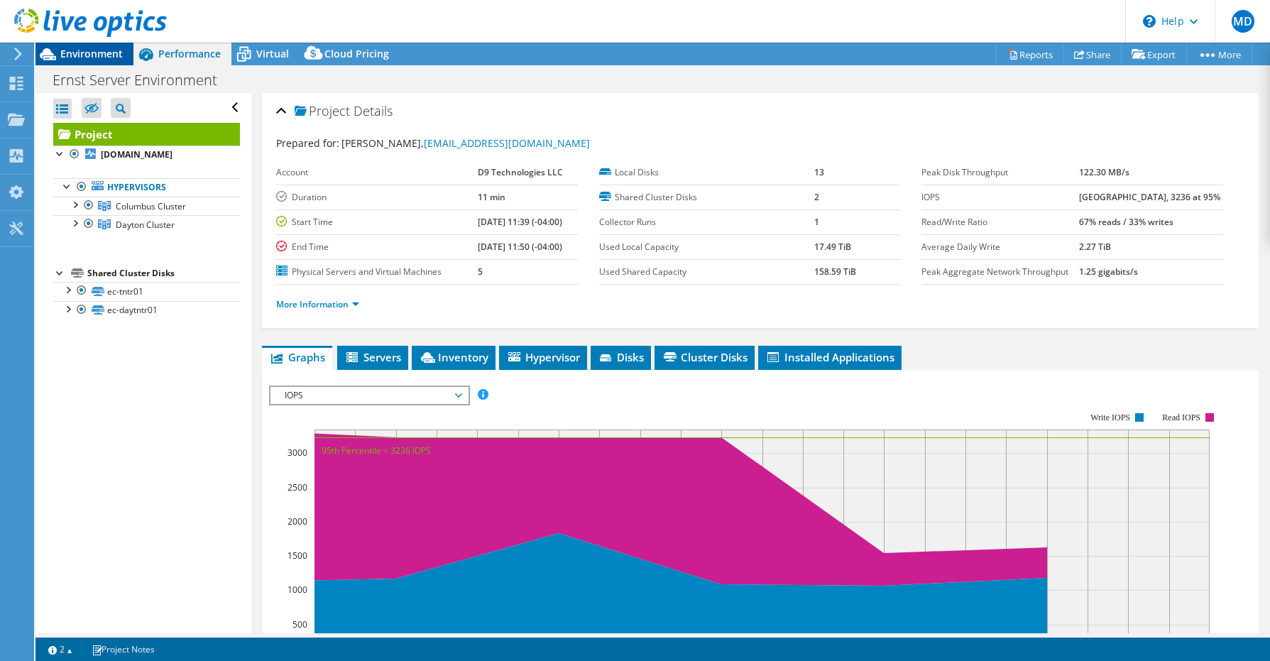
click at [75, 51] on span "Environment" at bounding box center [91, 53] width 62 height 13
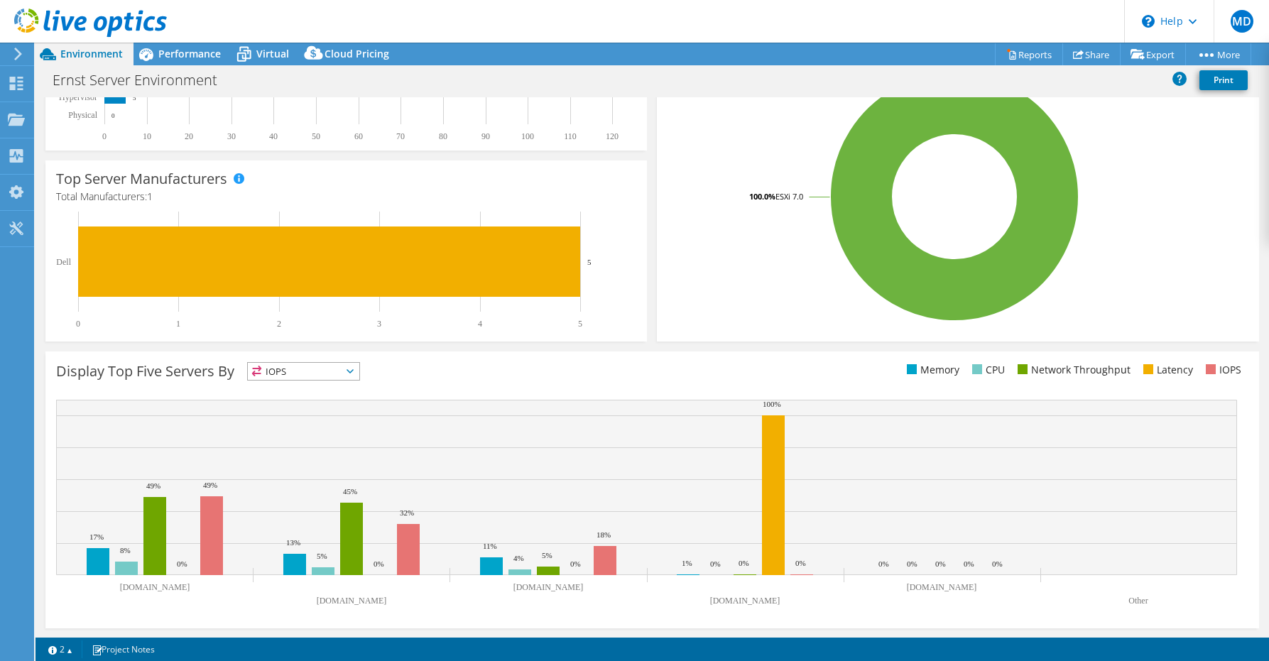
scroll to position [287, 0]
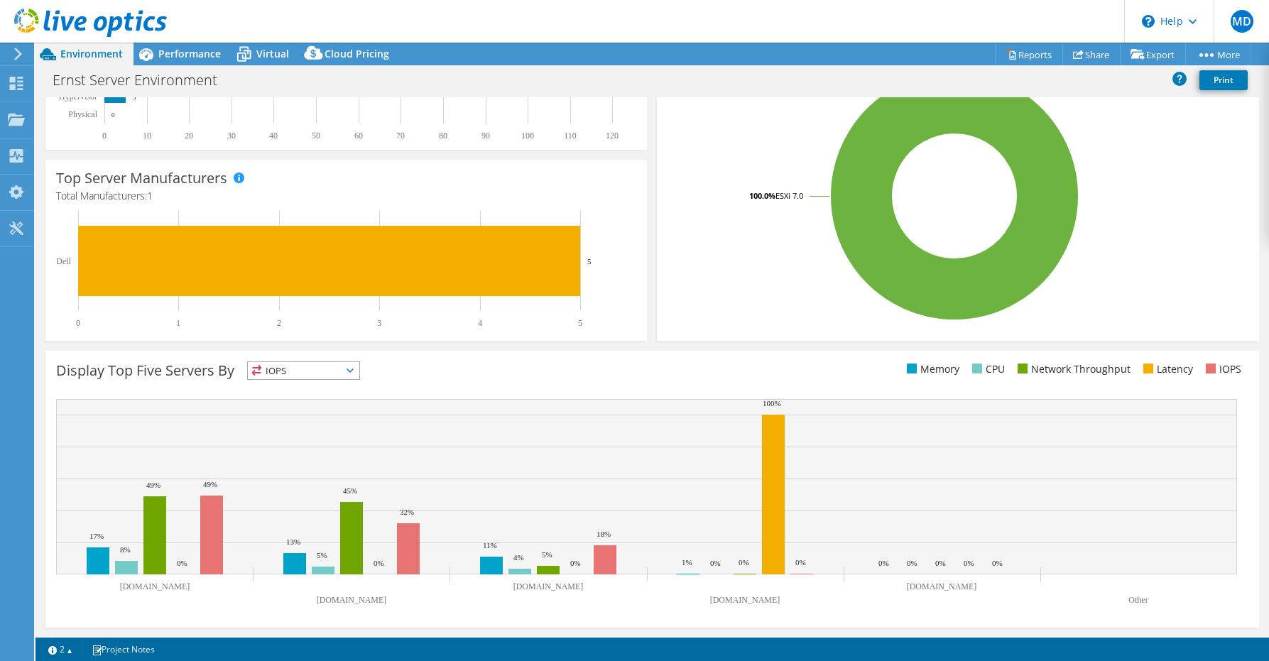
click at [352, 371] on icon at bounding box center [349, 370] width 7 height 4
click at [329, 407] on li "Memory" at bounding box center [303, 409] width 111 height 20
click at [322, 364] on span "Memory" at bounding box center [295, 370] width 94 height 17
click at [315, 387] on li "IOPS" at bounding box center [303, 389] width 111 height 20
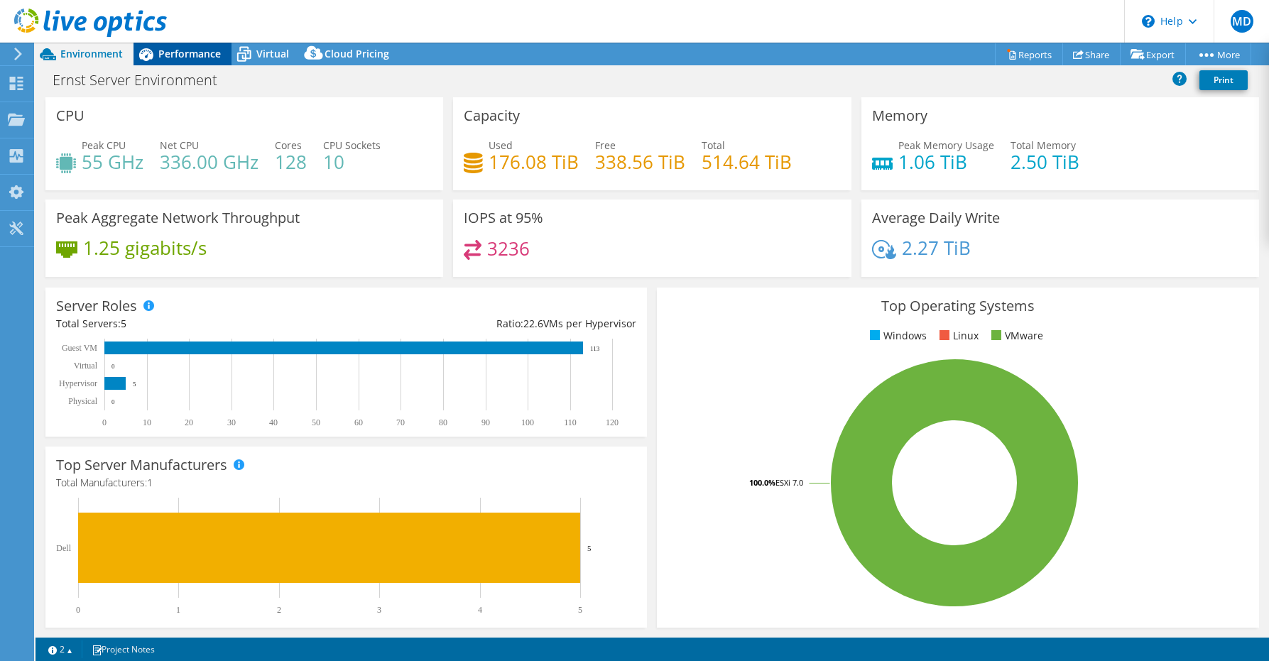
click at [184, 61] on div "Performance" at bounding box center [182, 54] width 98 height 23
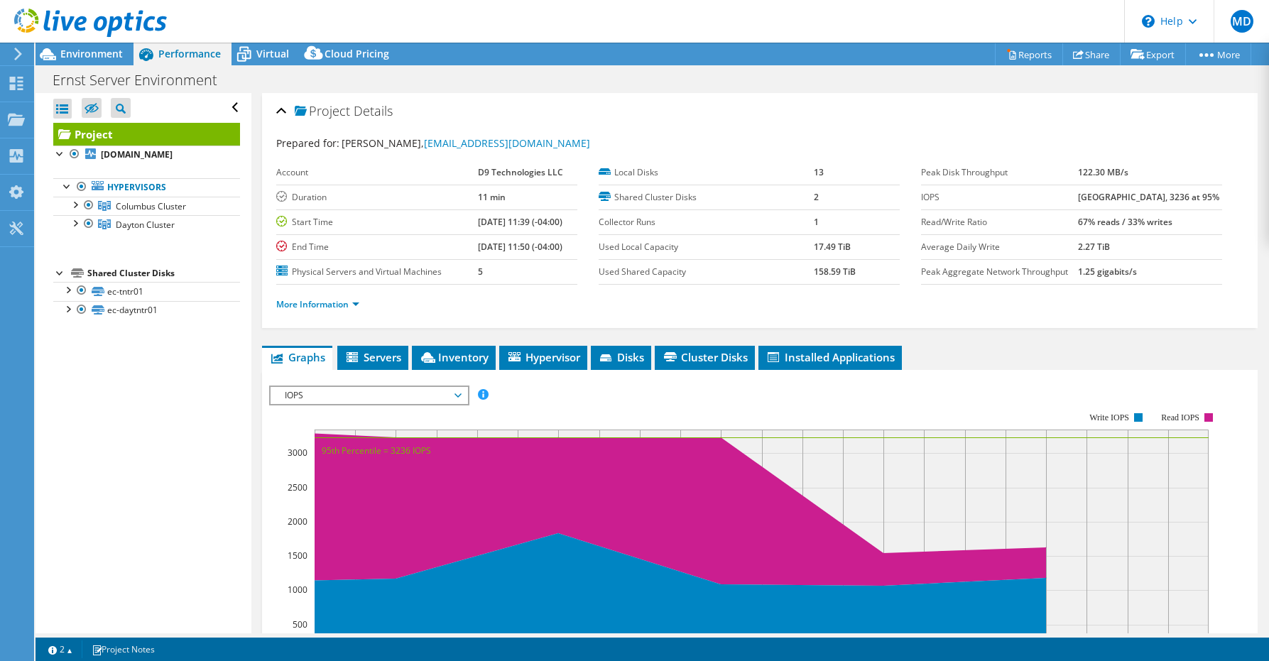
click at [13, 54] on icon at bounding box center [18, 54] width 11 height 13
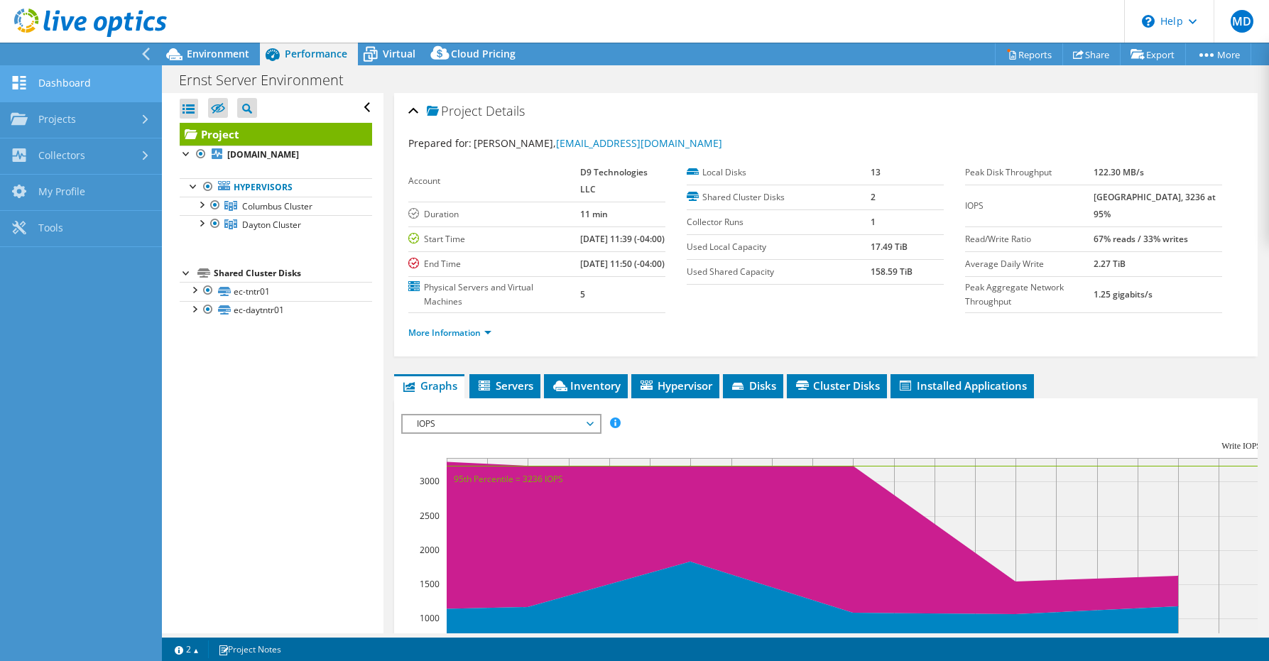
click at [63, 81] on link "Dashboard" at bounding box center [81, 84] width 162 height 36
